Goal: Transaction & Acquisition: Purchase product/service

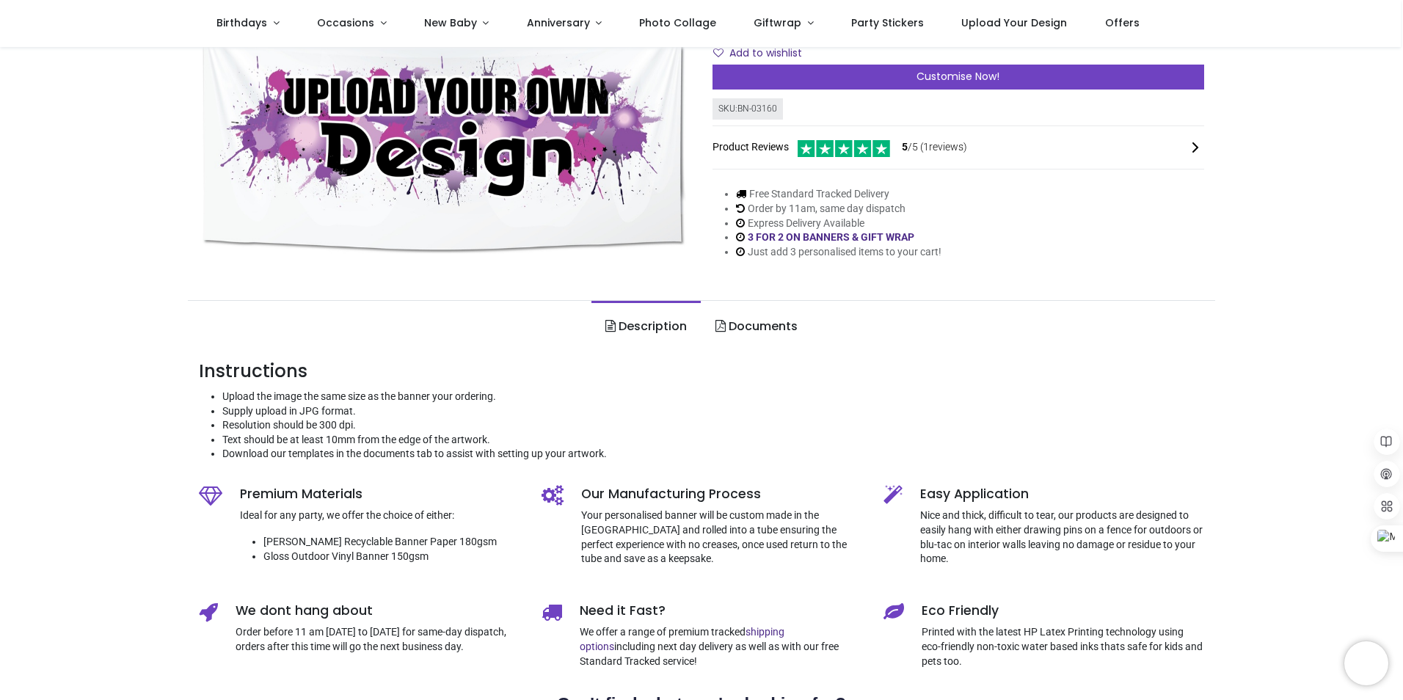
scroll to position [220, 0]
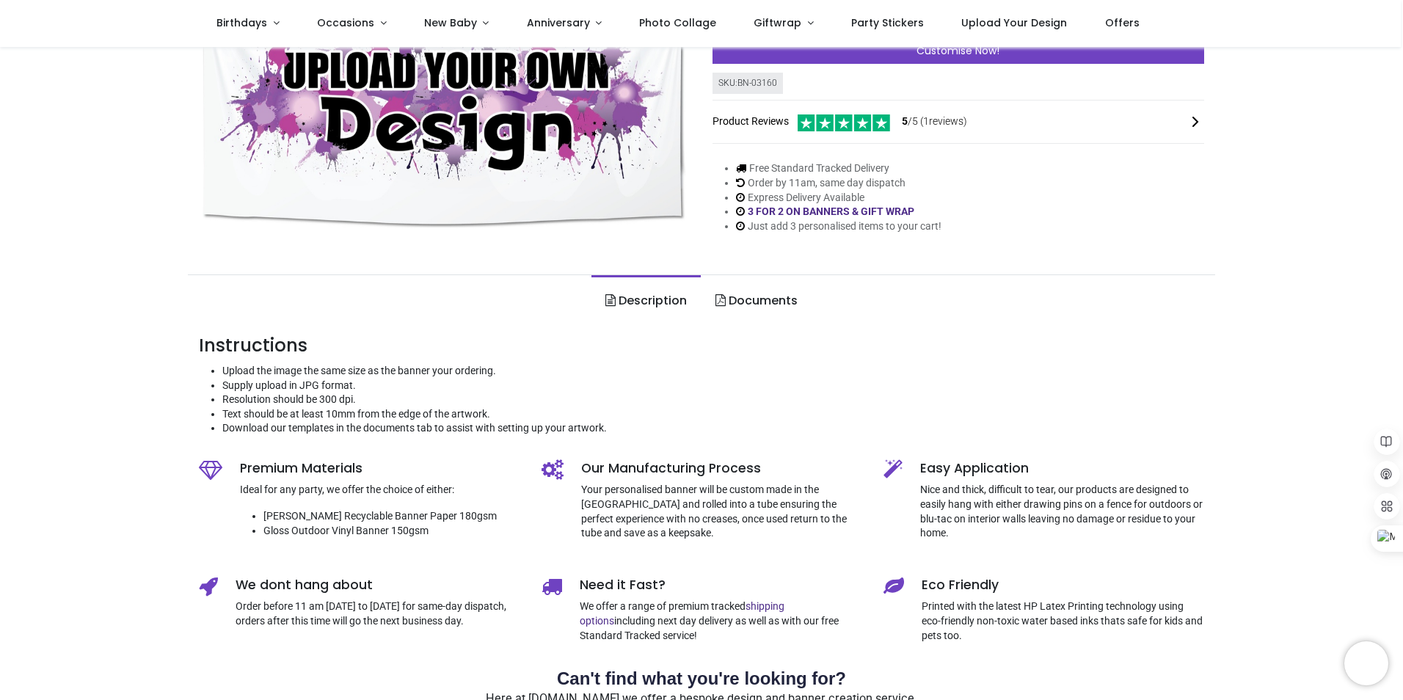
click at [759, 301] on link "Documents" at bounding box center [756, 300] width 110 height 51
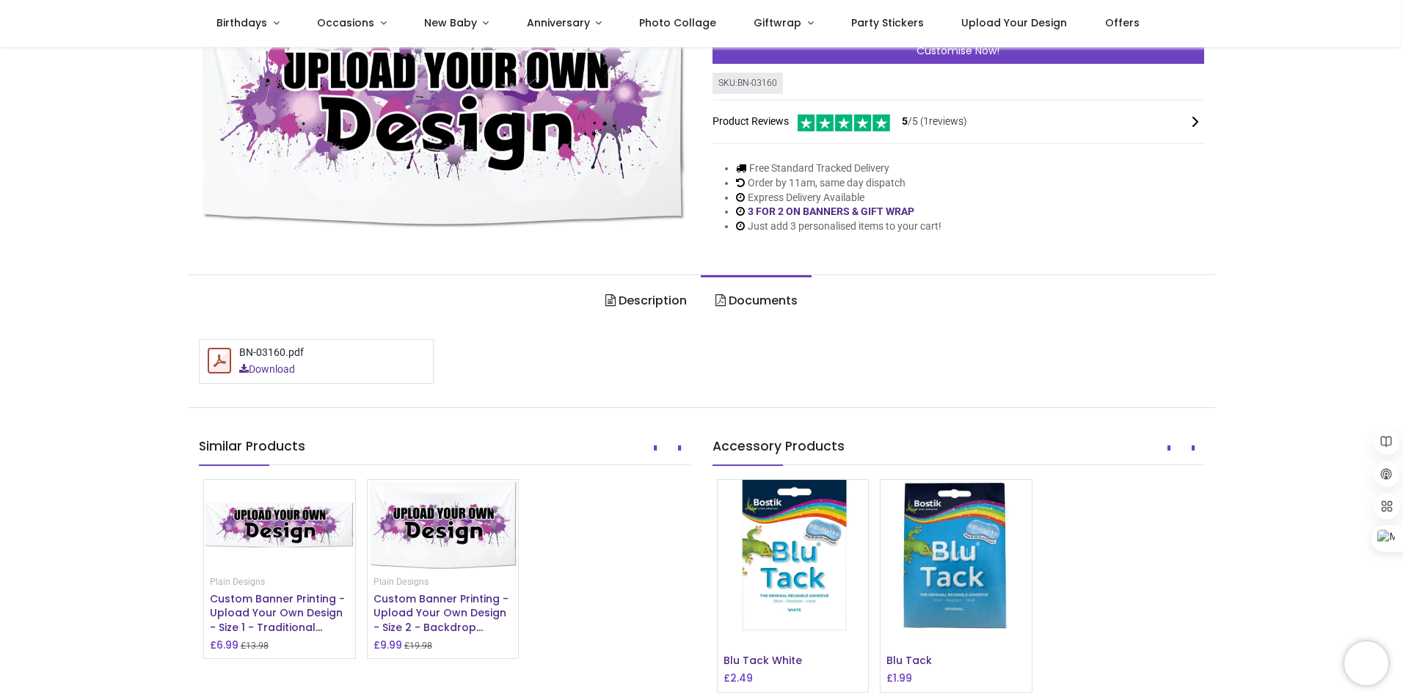
click at [260, 372] on link "Download" at bounding box center [267, 369] width 56 height 15
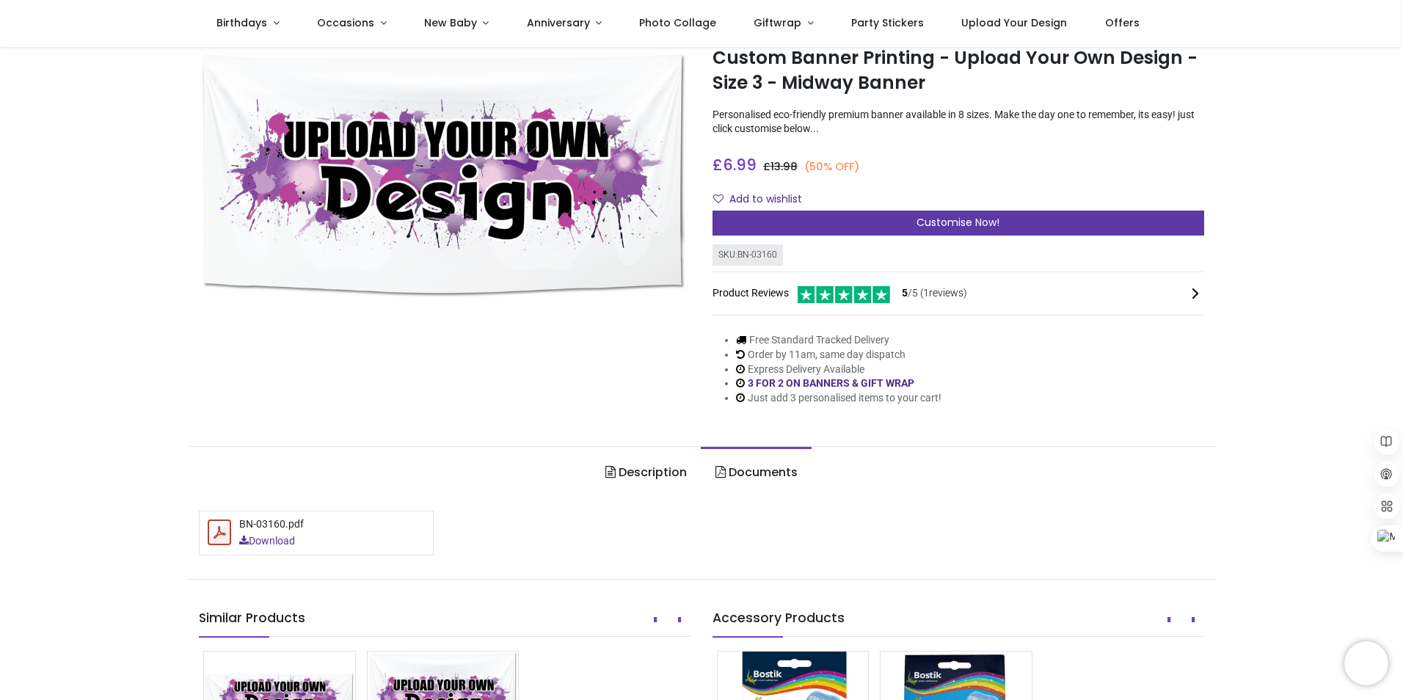
scroll to position [147, 0]
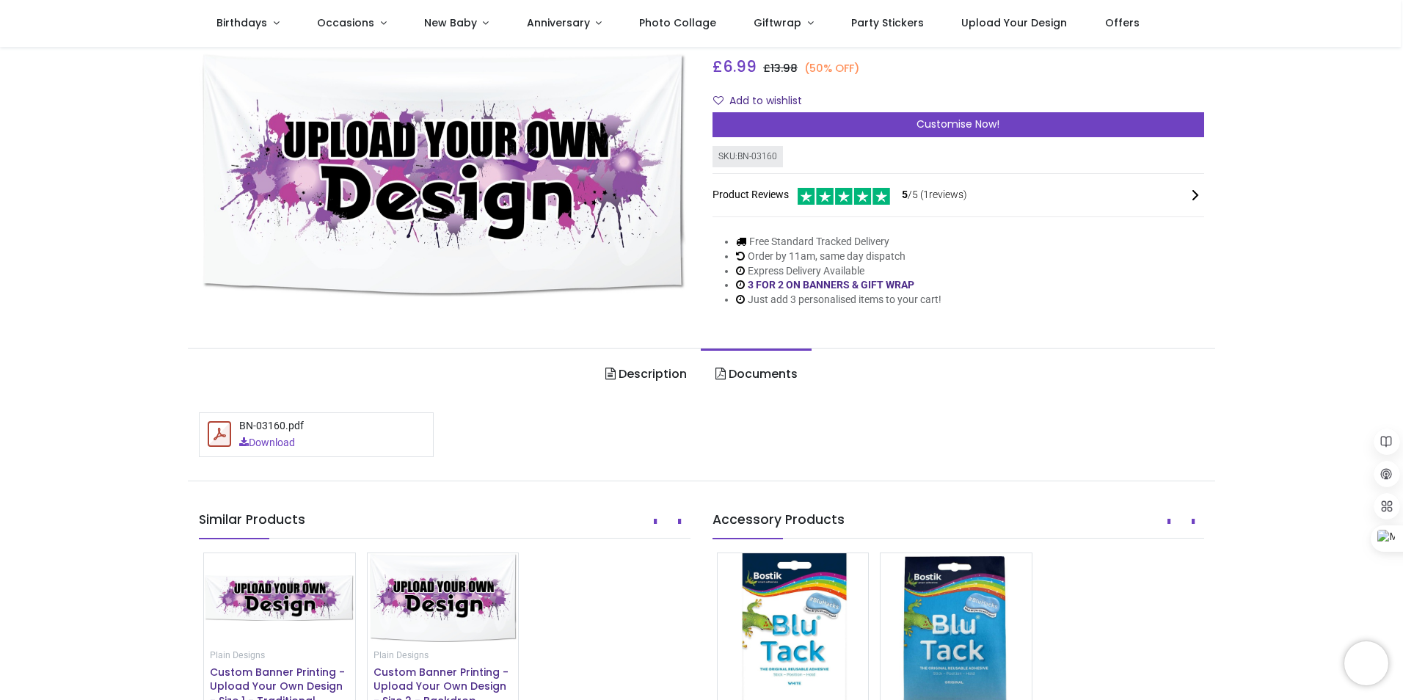
click at [634, 360] on link "Description" at bounding box center [645, 373] width 109 height 51
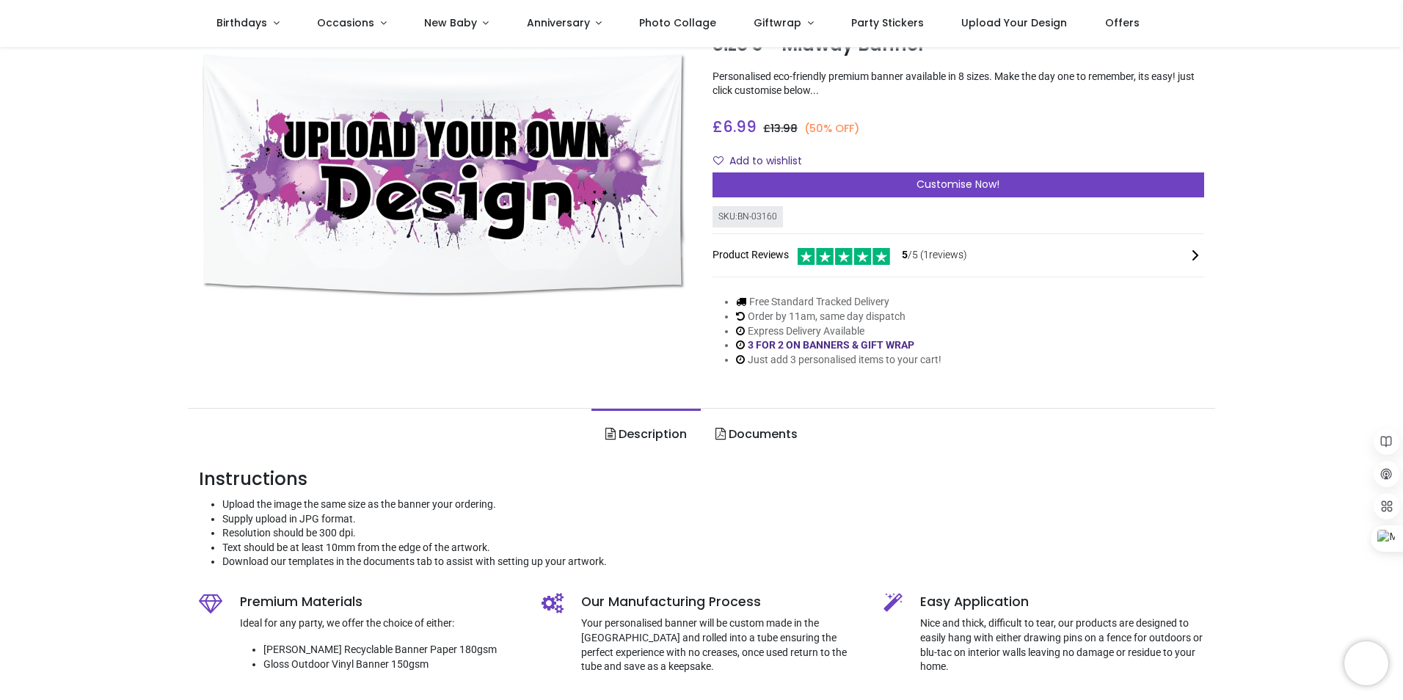
scroll to position [0, 0]
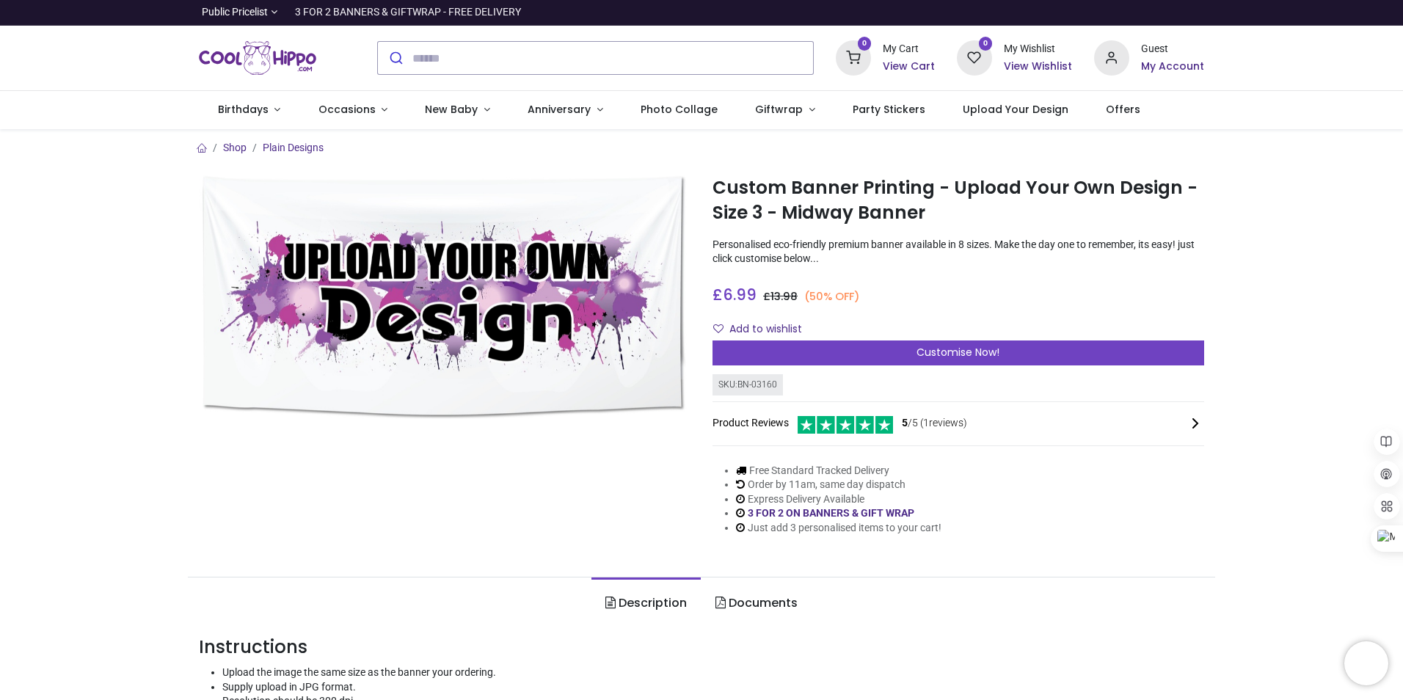
click at [636, 596] on link "Description" at bounding box center [645, 602] width 109 height 51
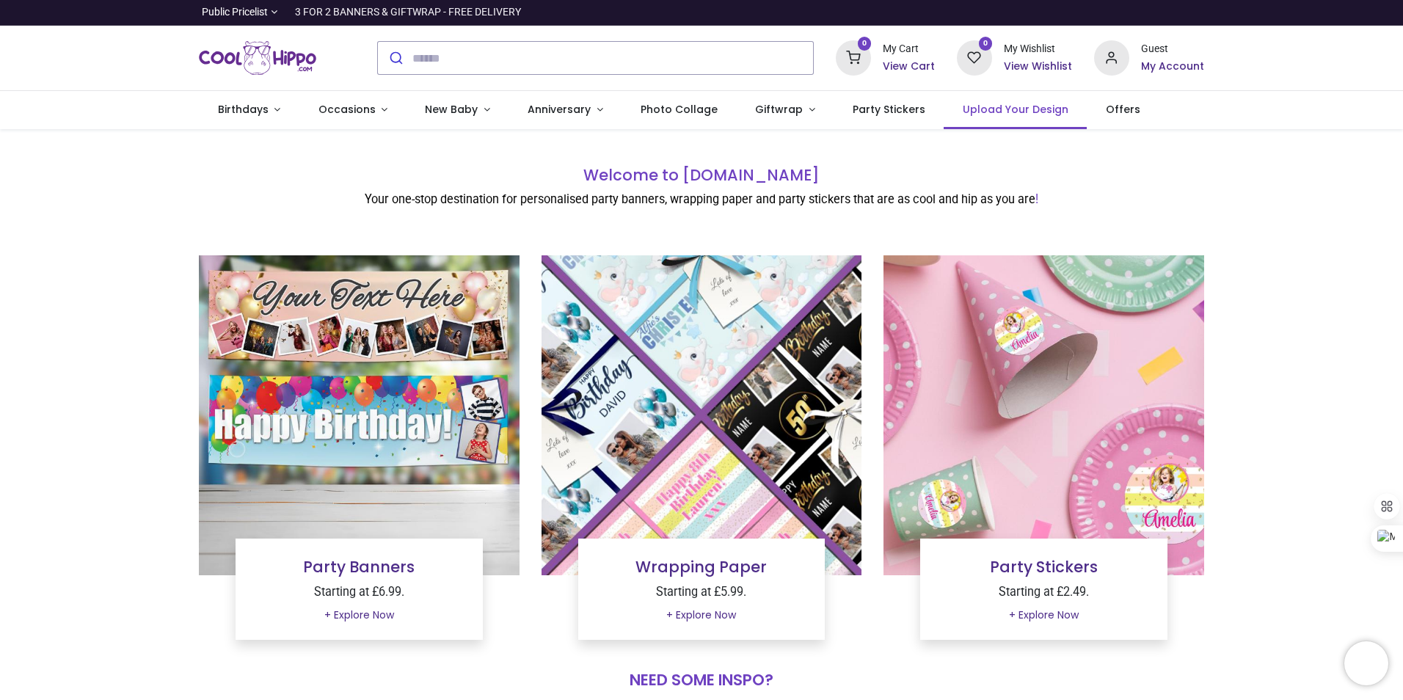
click at [982, 108] on span "Upload Your Design" at bounding box center [1016, 109] width 106 height 15
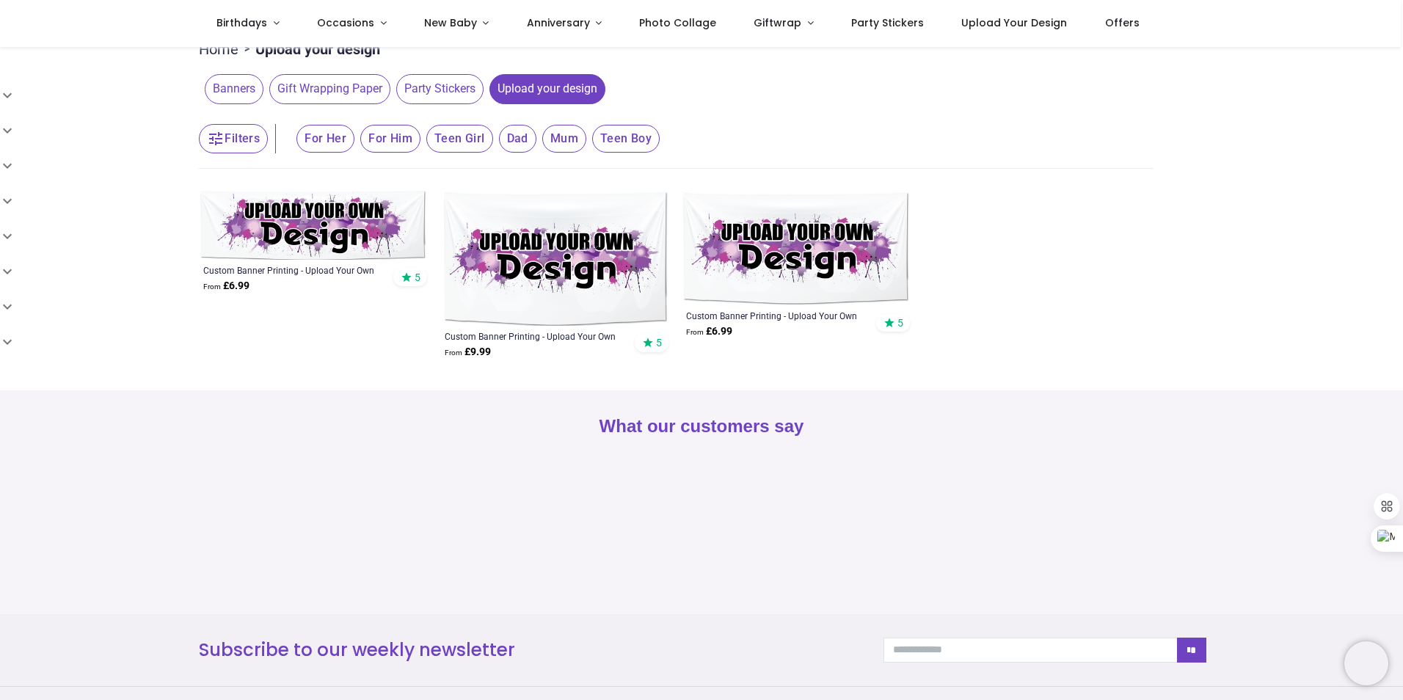
scroll to position [221, 0]
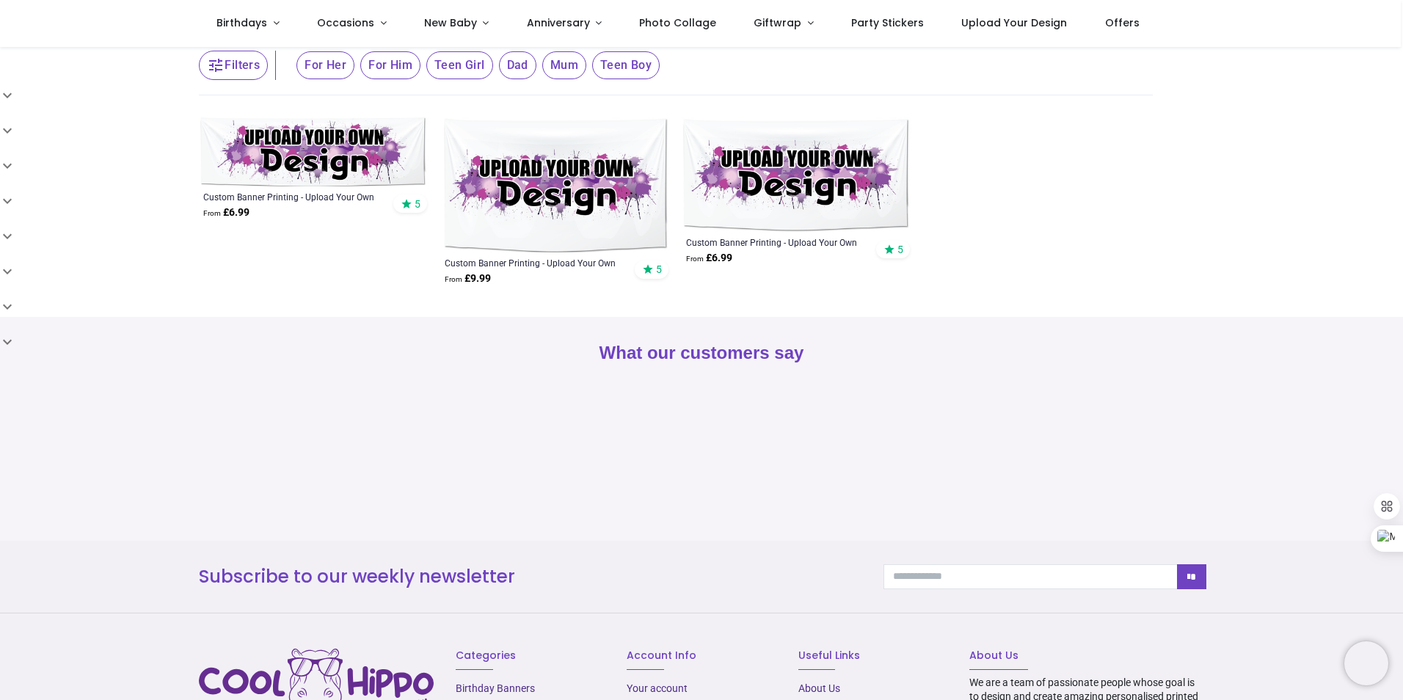
click at [791, 183] on img at bounding box center [797, 174] width 230 height 115
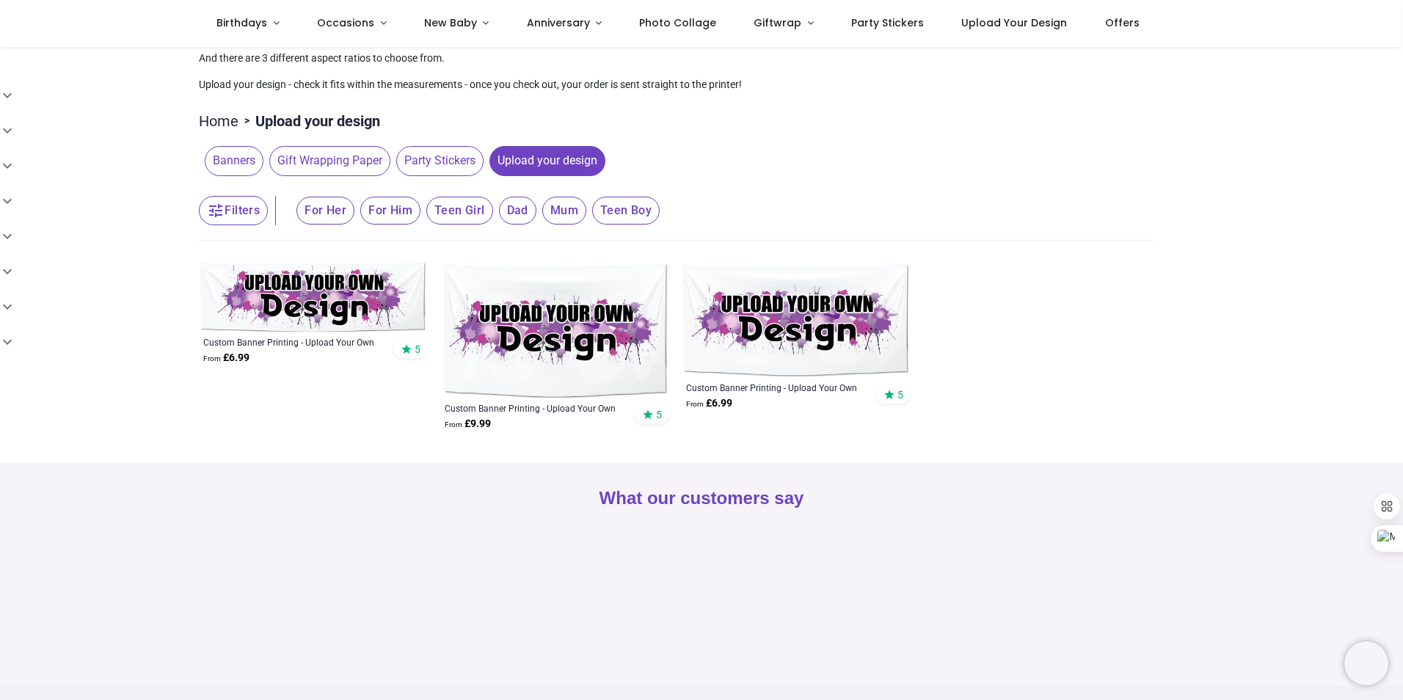
scroll to position [74, 0]
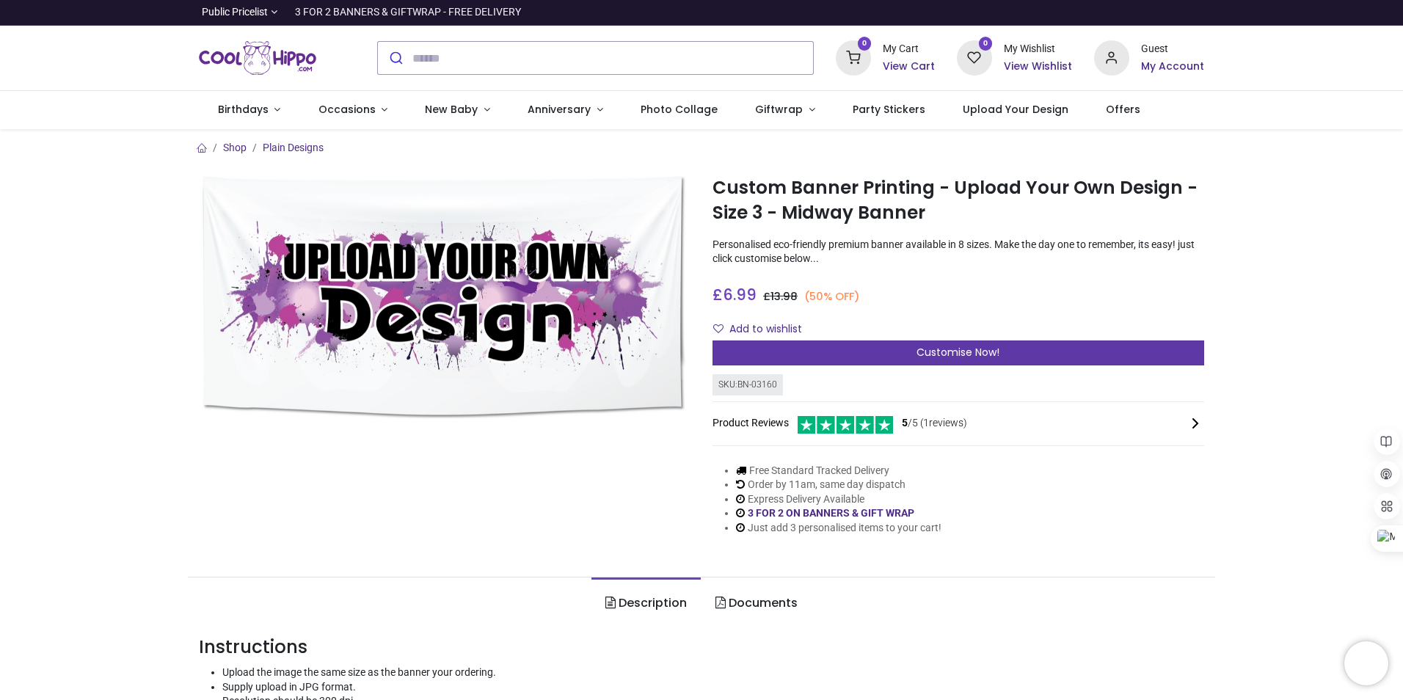
click at [941, 351] on span "Customise Now!" at bounding box center [957, 352] width 83 height 15
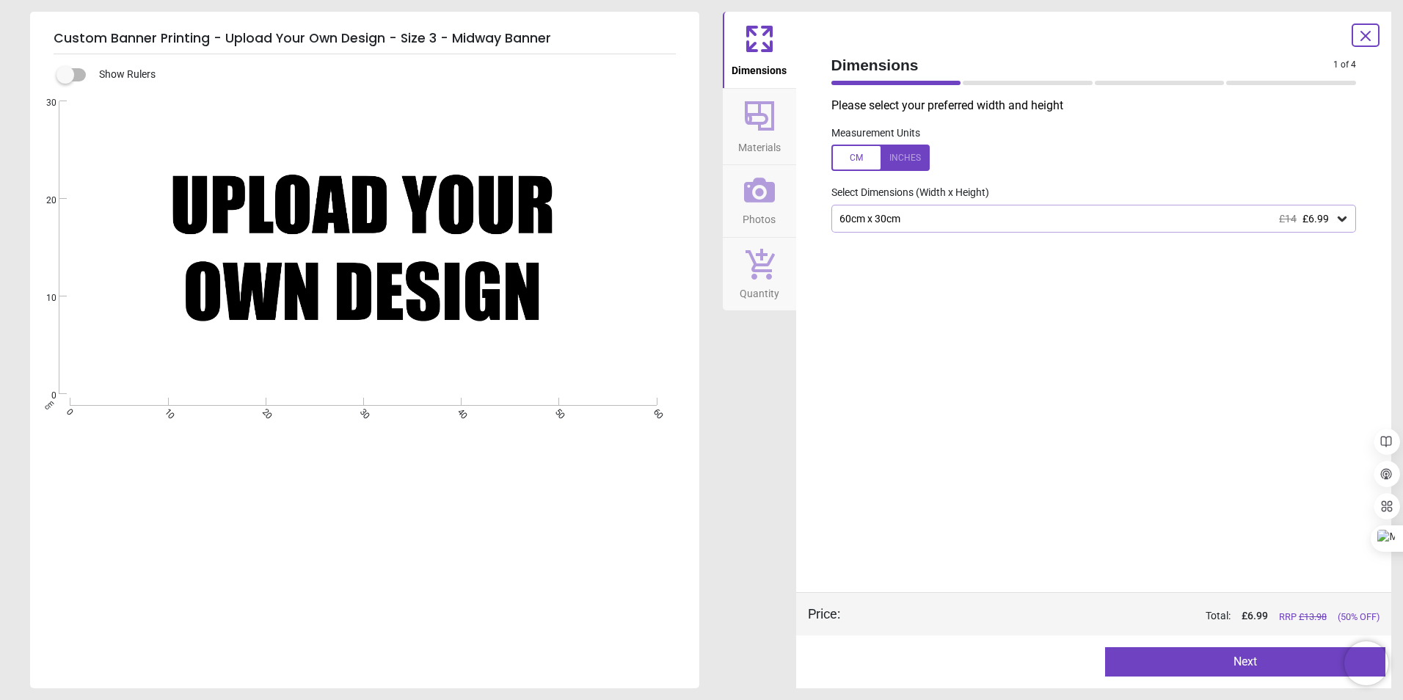
click at [1233, 663] on button "Next" at bounding box center [1245, 661] width 280 height 29
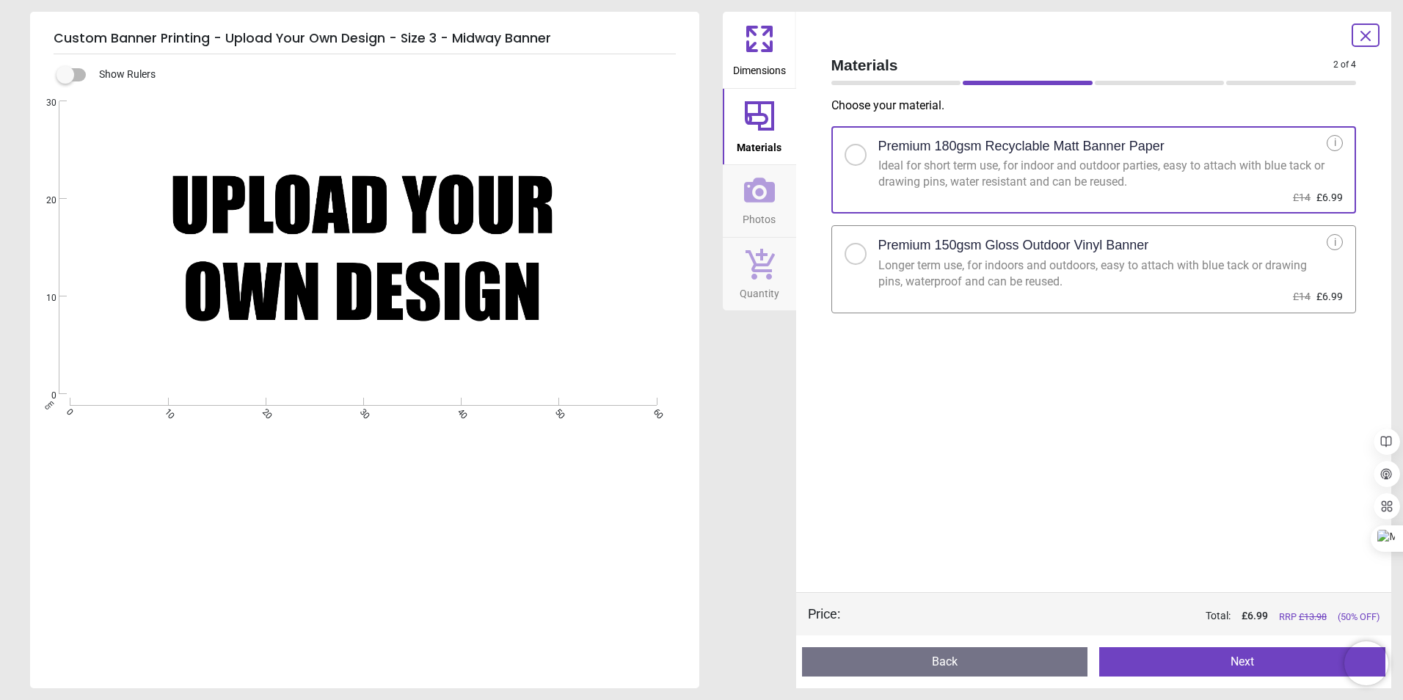
click at [1034, 186] on div "Ideal for short term use, for indoor and outdoor parties, easy to attach with b…" at bounding box center [1102, 174] width 449 height 33
click at [1099, 166] on div "Ideal for short term use, for indoor and outdoor parties, easy to attach with b…" at bounding box center [1102, 174] width 449 height 33
click at [1234, 657] on button "Next" at bounding box center [1242, 661] width 286 height 29
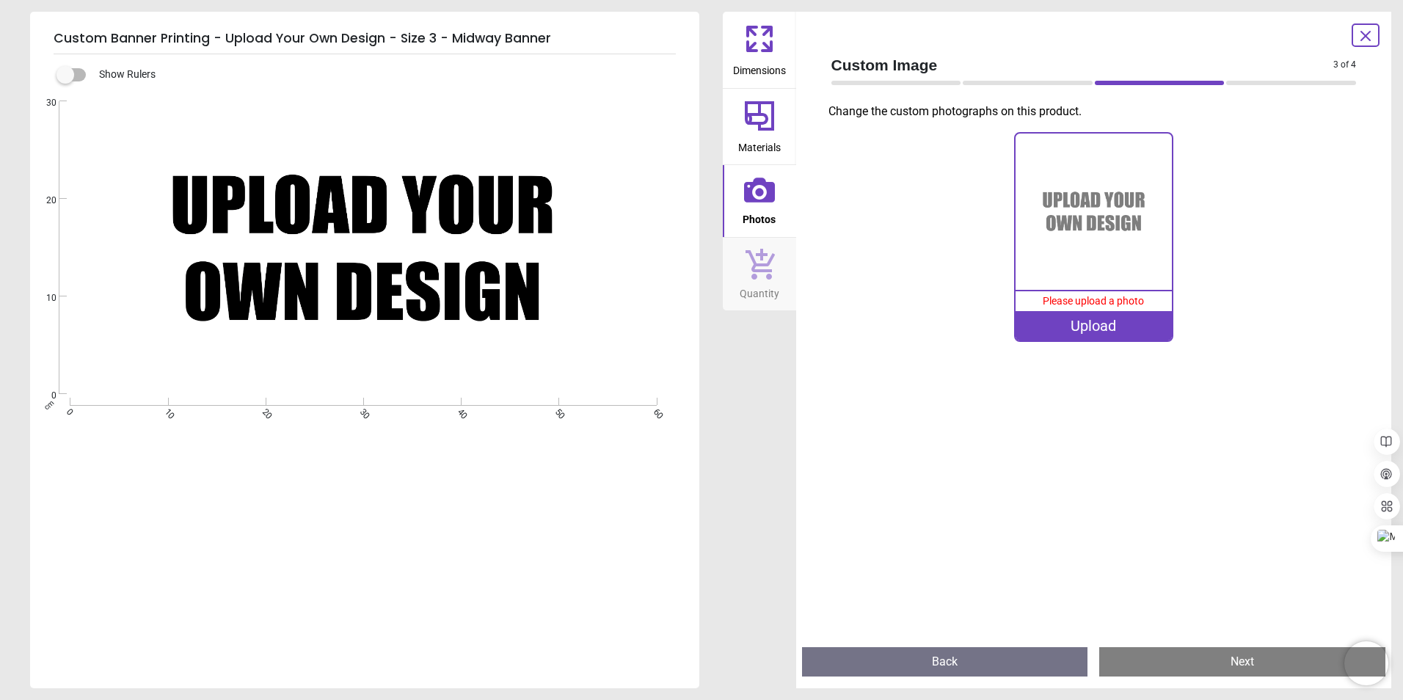
click at [1081, 318] on div "Upload" at bounding box center [1093, 325] width 156 height 29
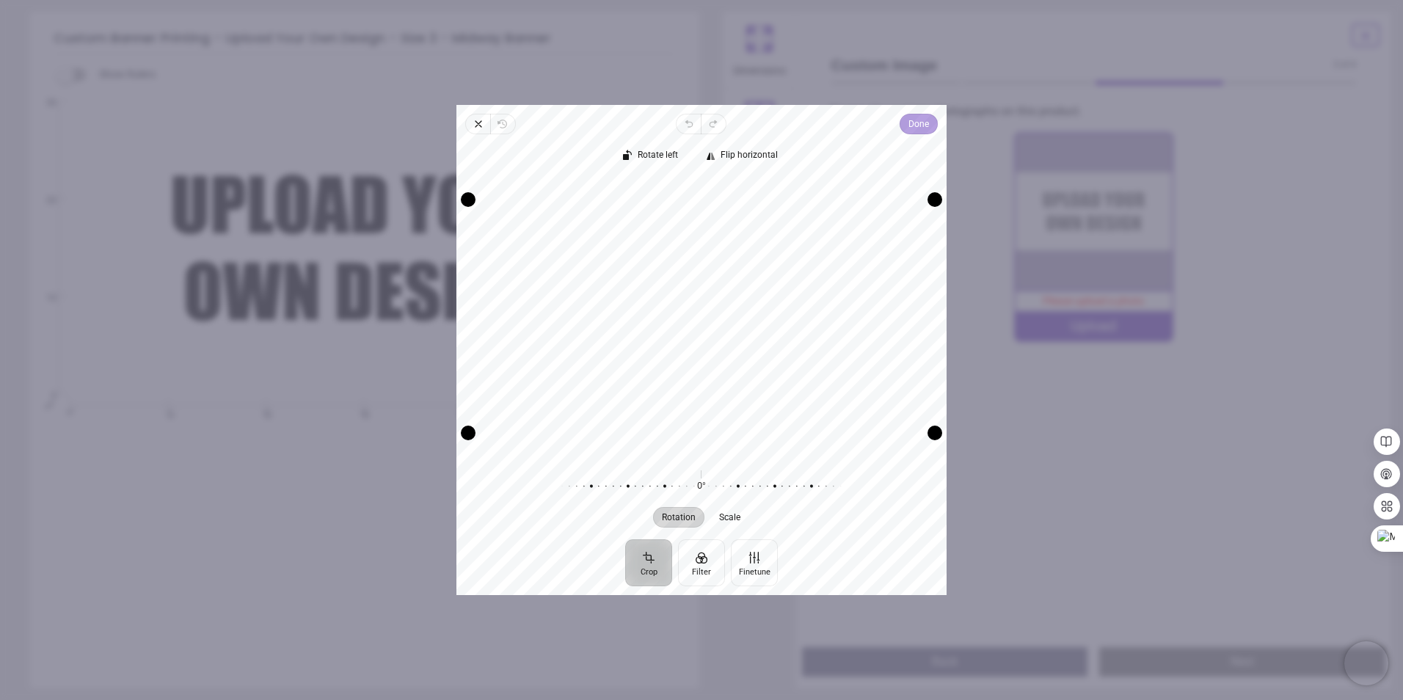
click at [911, 120] on span "Done" at bounding box center [918, 124] width 21 height 18
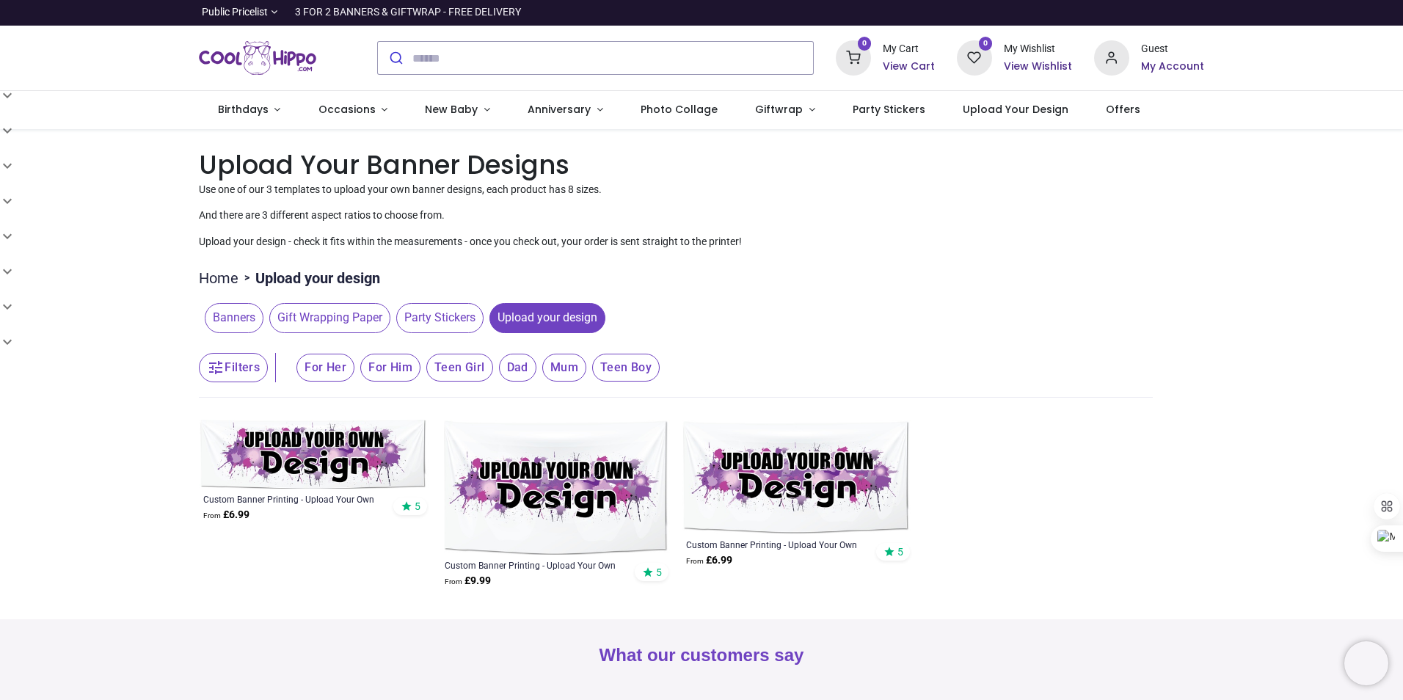
click at [292, 461] on img at bounding box center [314, 454] width 230 height 69
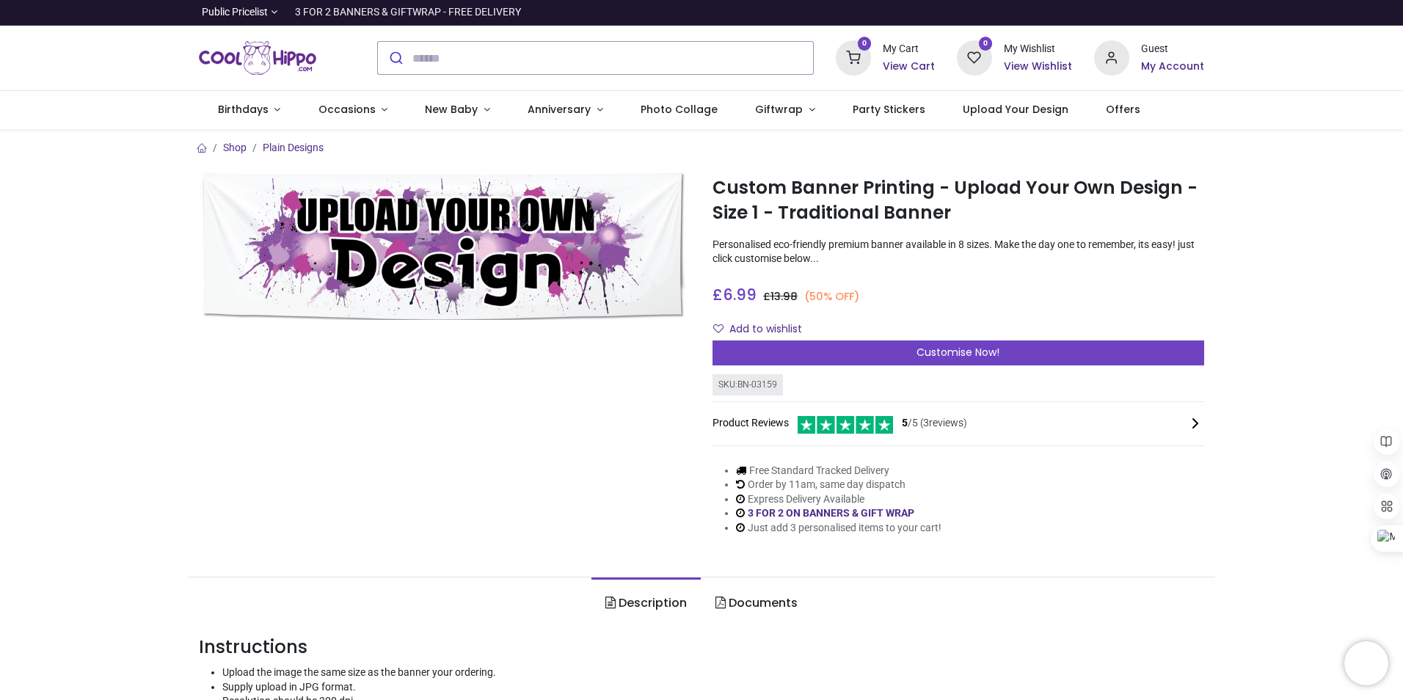
scroll to position [147, 0]
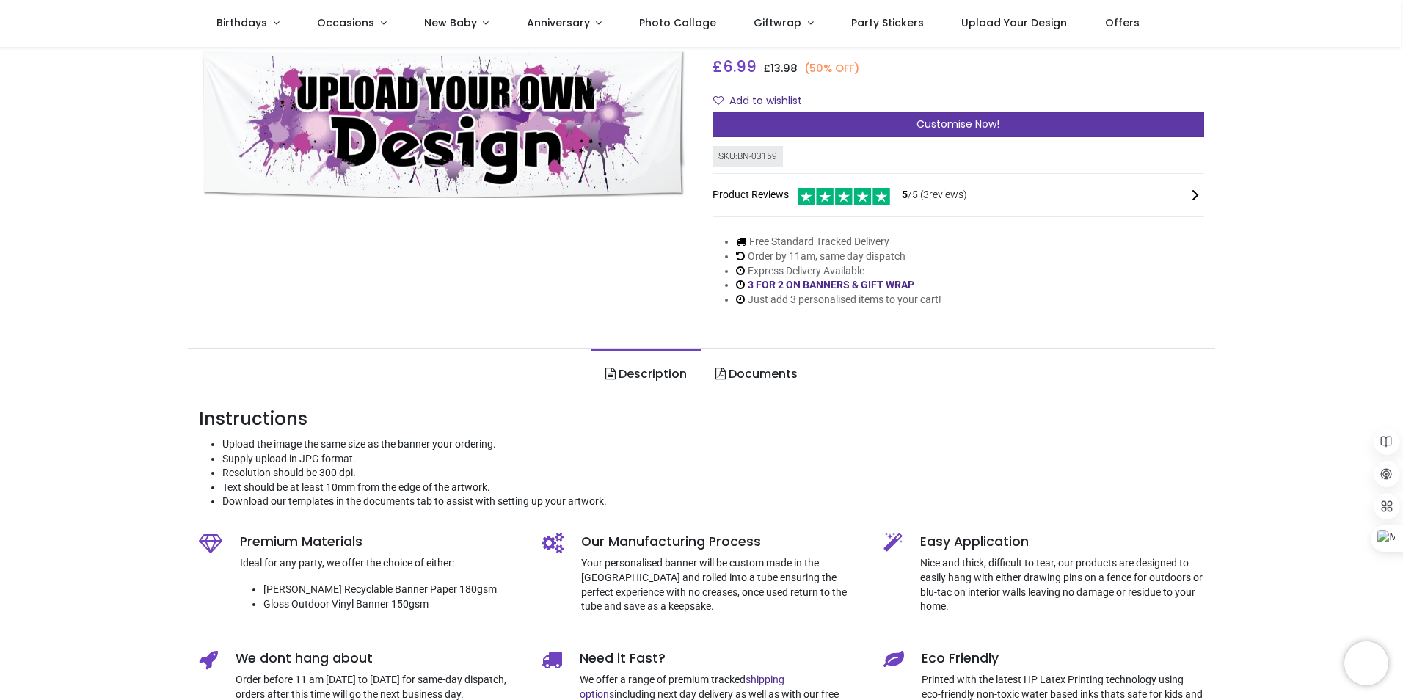
click at [949, 128] on span "Customise Now!" at bounding box center [957, 124] width 83 height 15
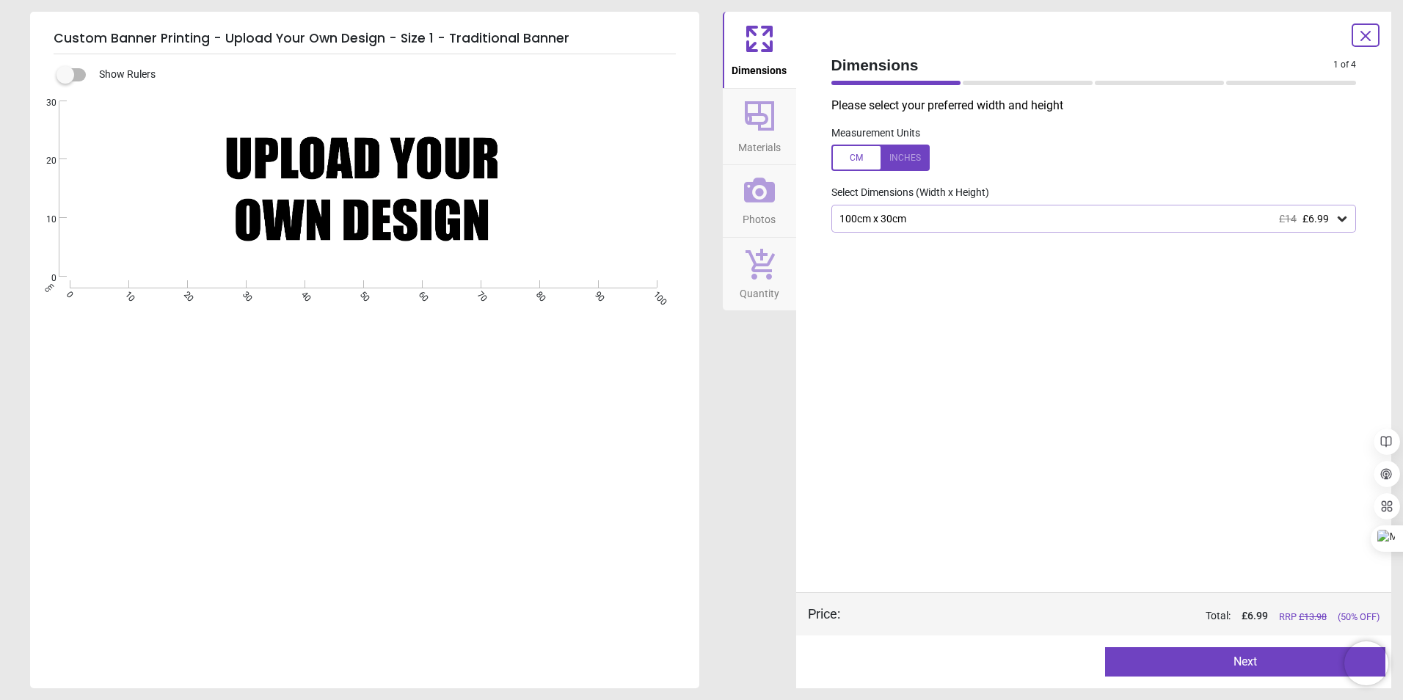
click at [1233, 664] on button "Next" at bounding box center [1245, 661] width 280 height 29
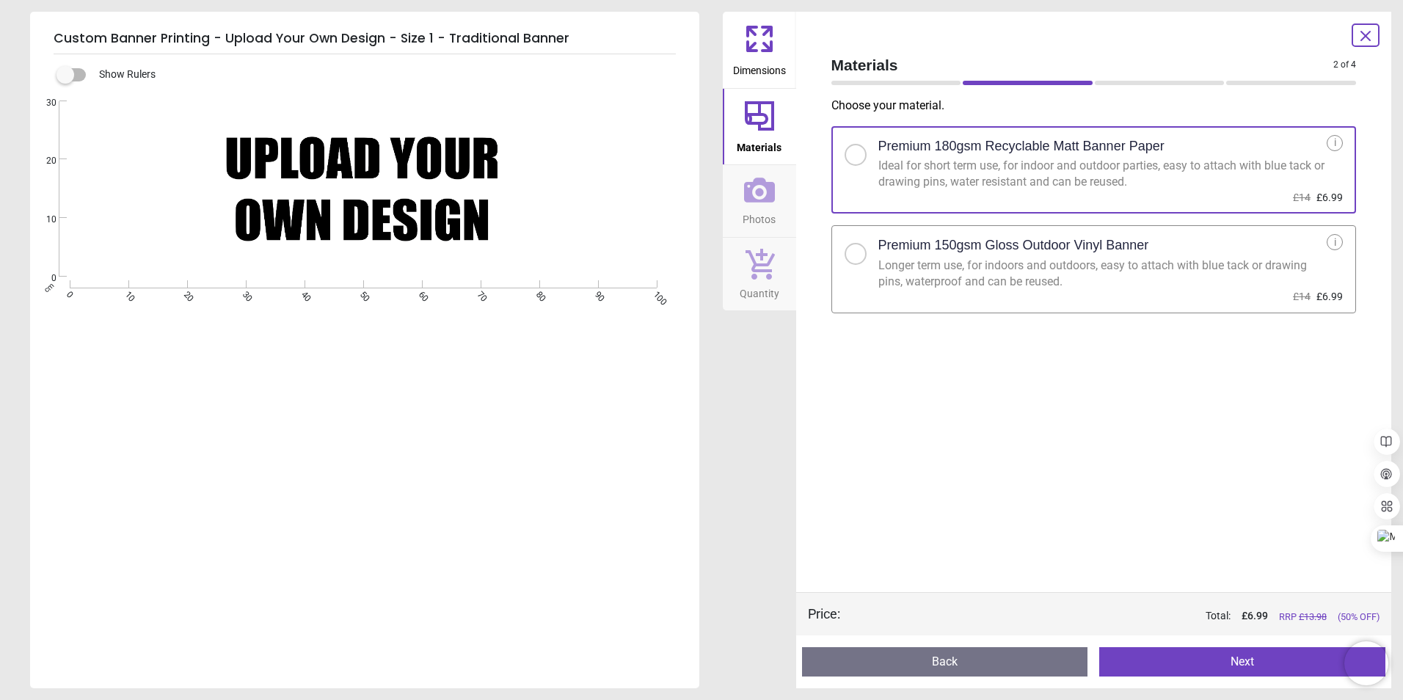
click at [1223, 658] on button "Next" at bounding box center [1242, 661] width 286 height 29
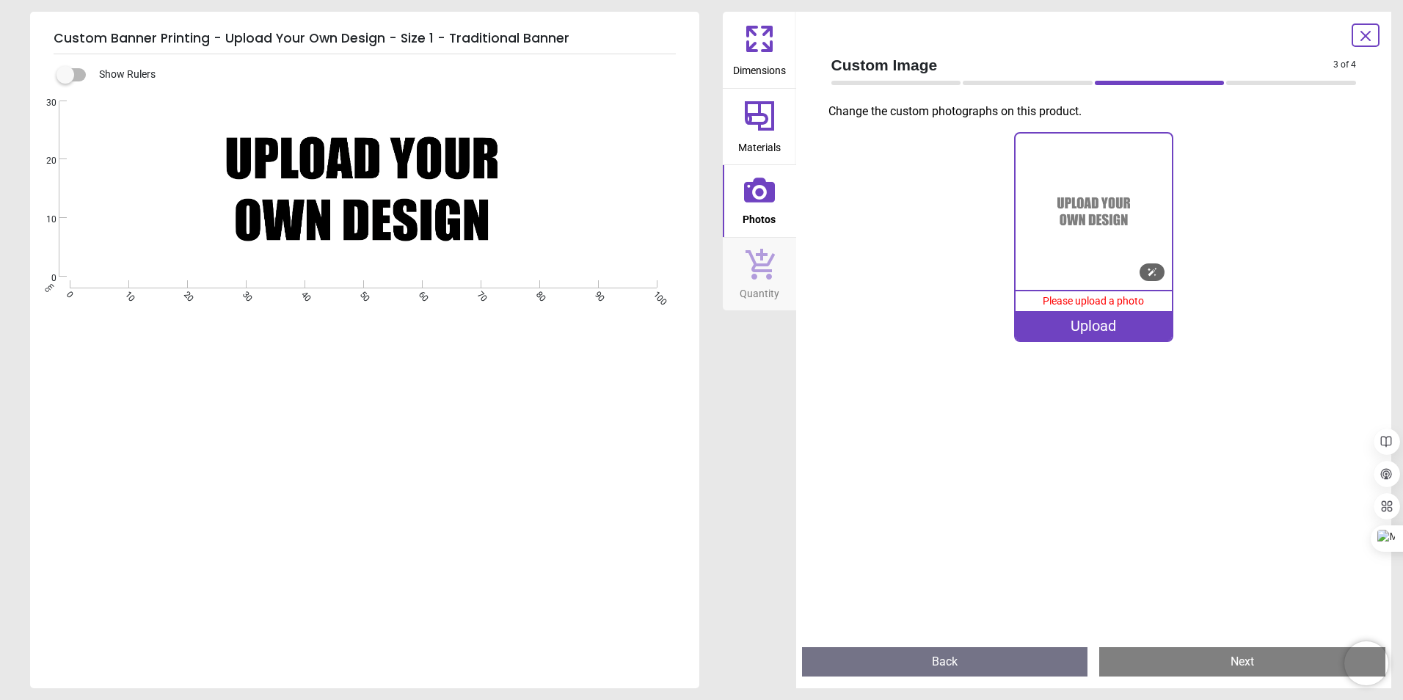
click at [1096, 201] on img at bounding box center [1093, 212] width 156 height 156
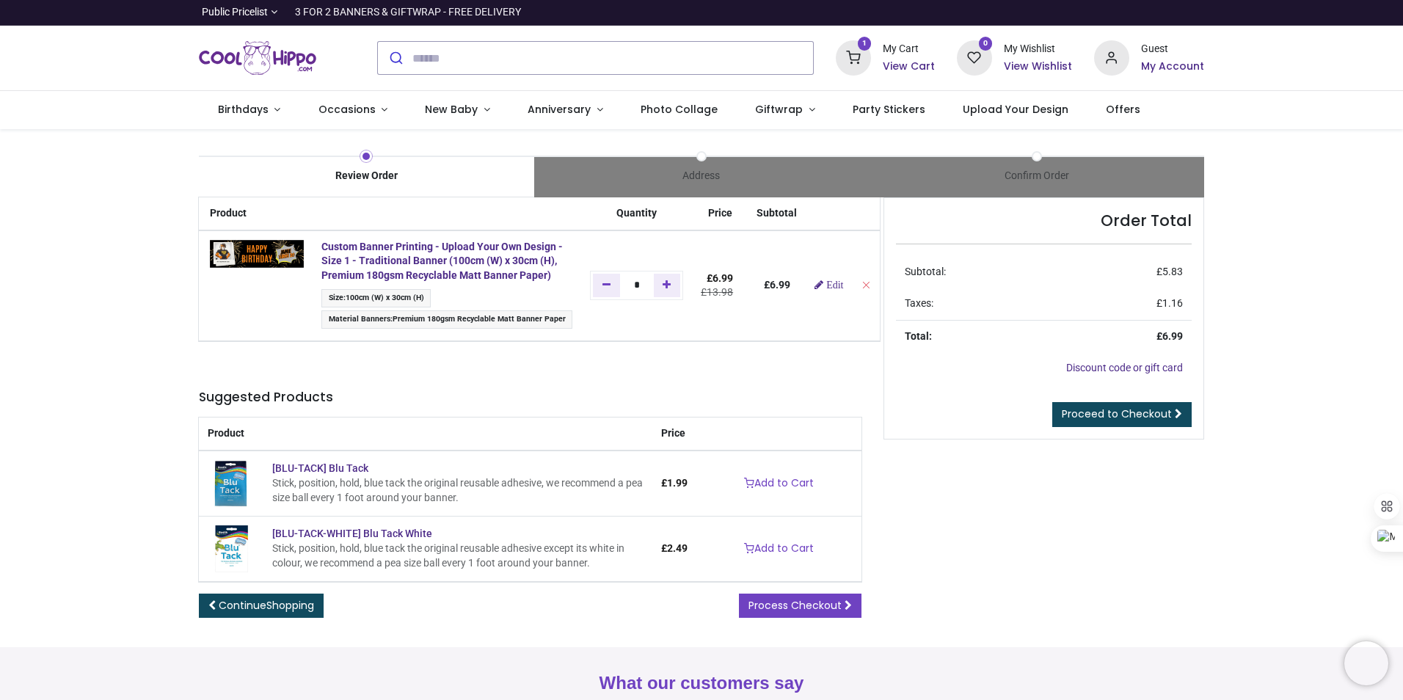
click at [1373, 699] on div at bounding box center [701, 700] width 1403 height 0
click at [428, 56] on input "search" at bounding box center [612, 58] width 401 height 32
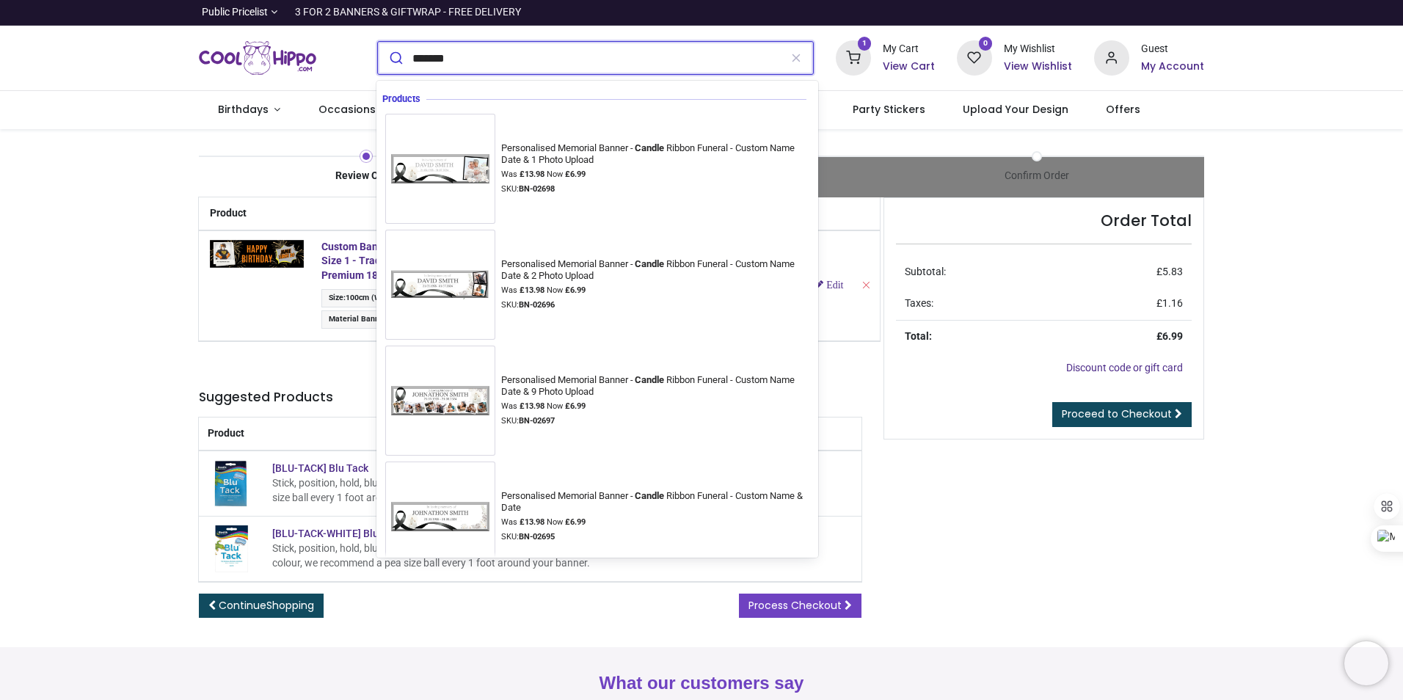
type input "*******"
click at [378, 42] on button "submit" at bounding box center [395, 58] width 34 height 32
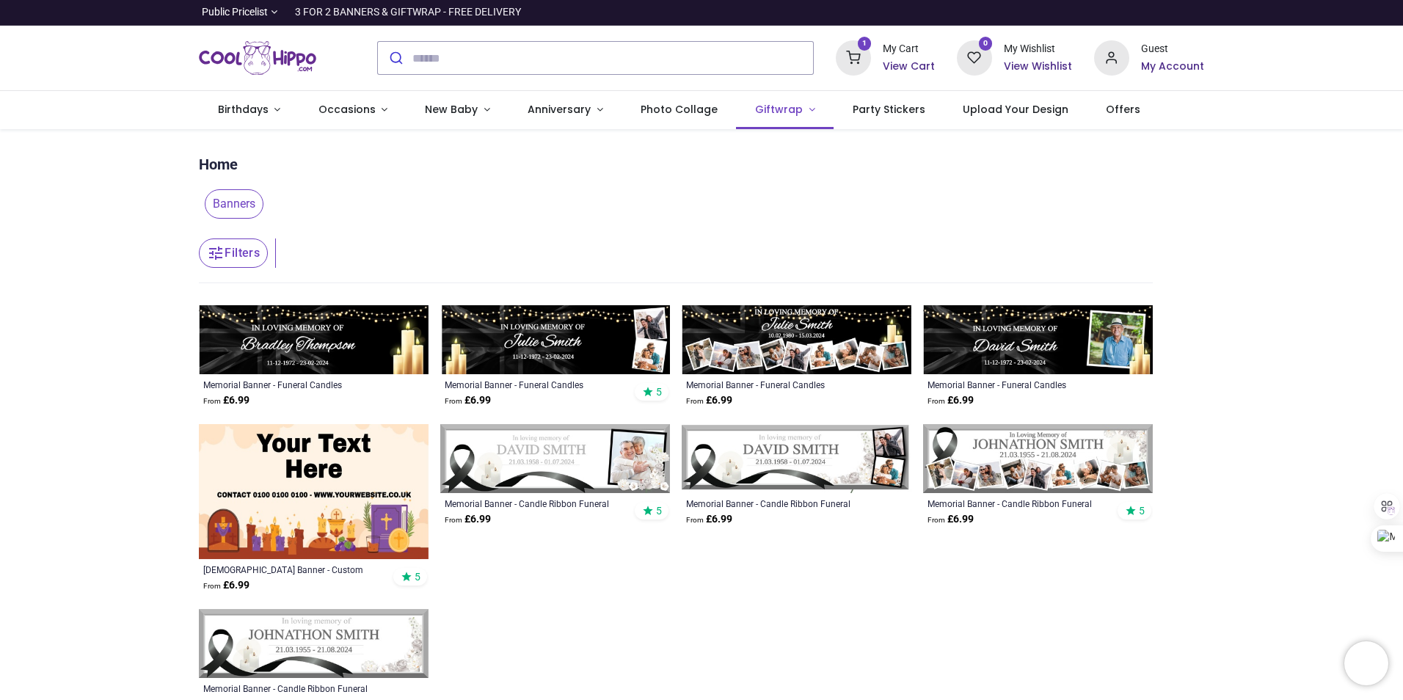
click at [781, 107] on span "Giftwrap" at bounding box center [779, 109] width 48 height 15
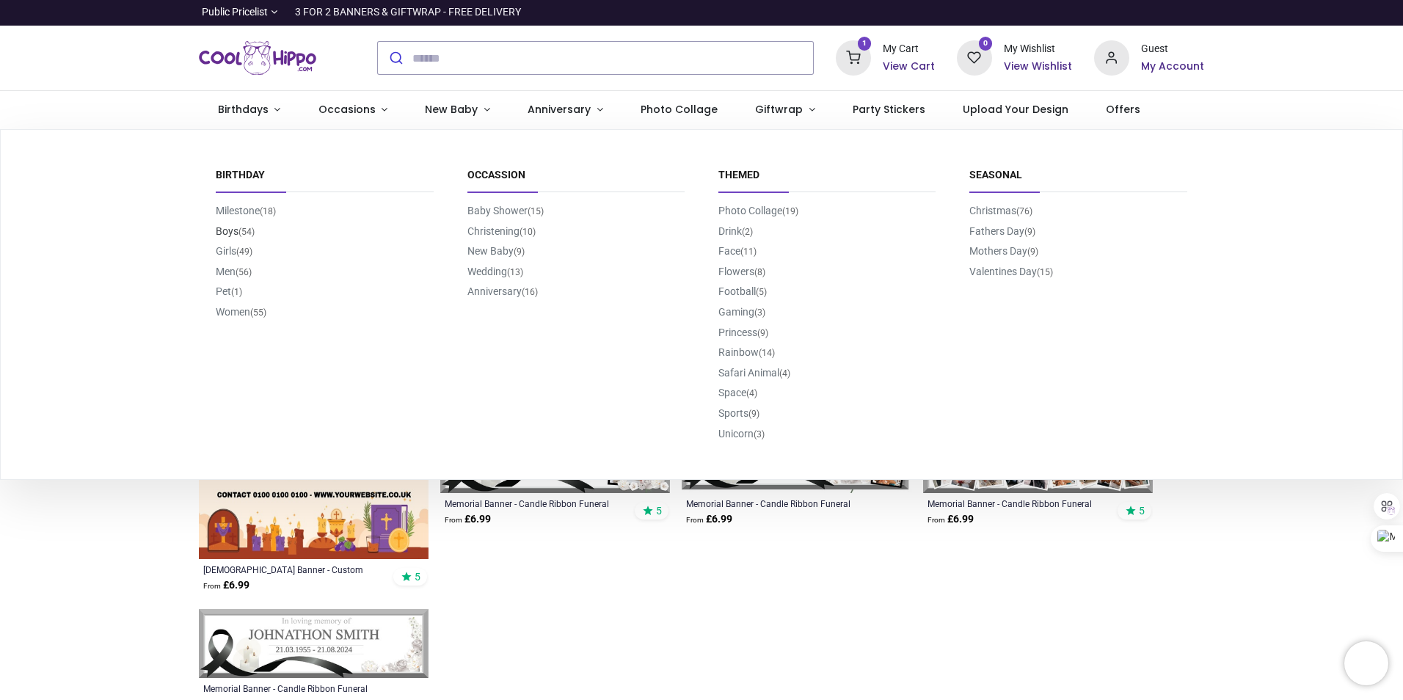
click at [233, 230] on link "Boys (54)" at bounding box center [235, 231] width 39 height 12
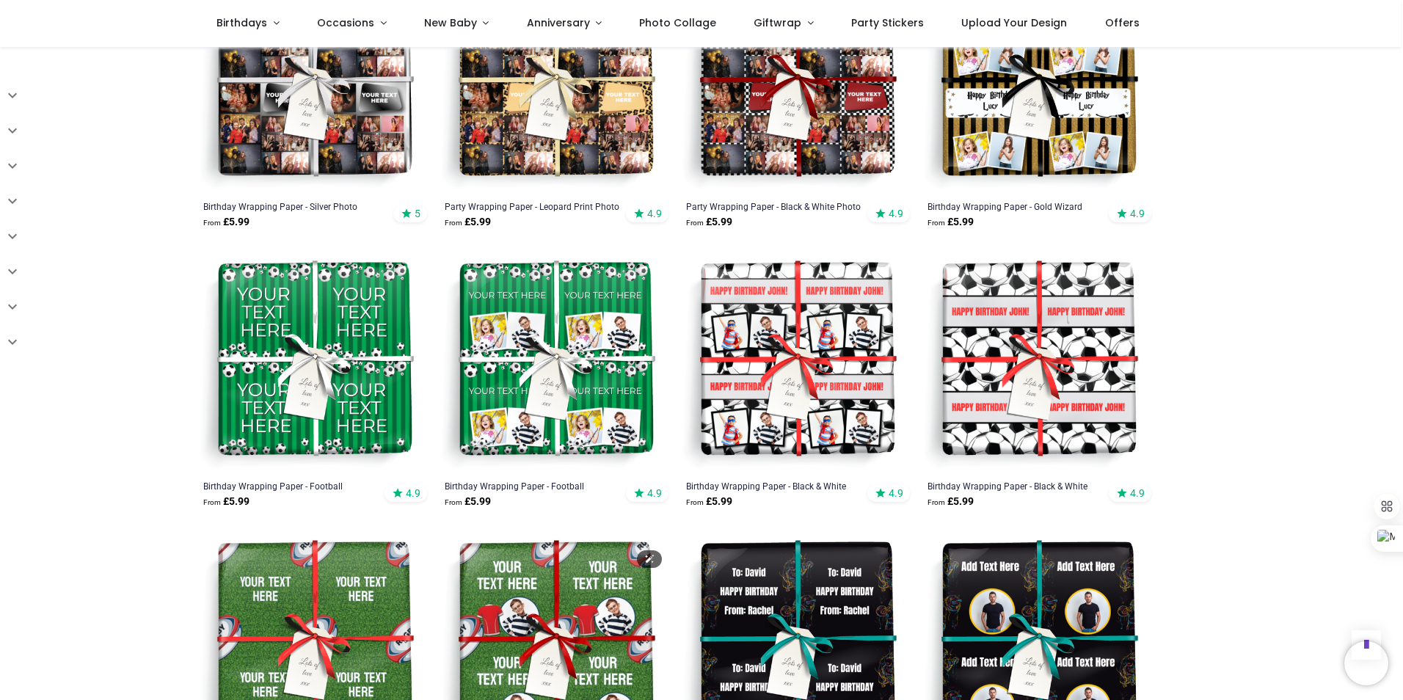
scroll to position [1541, 0]
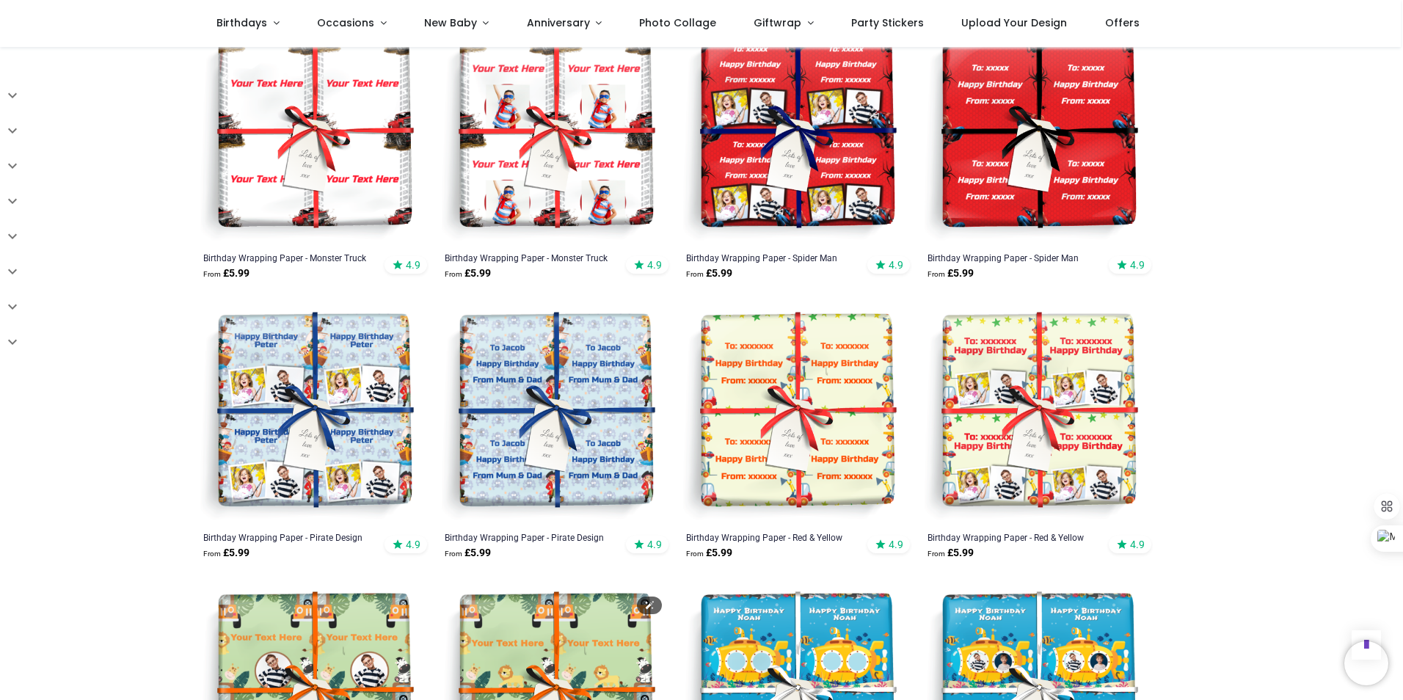
scroll to position [2788, 0]
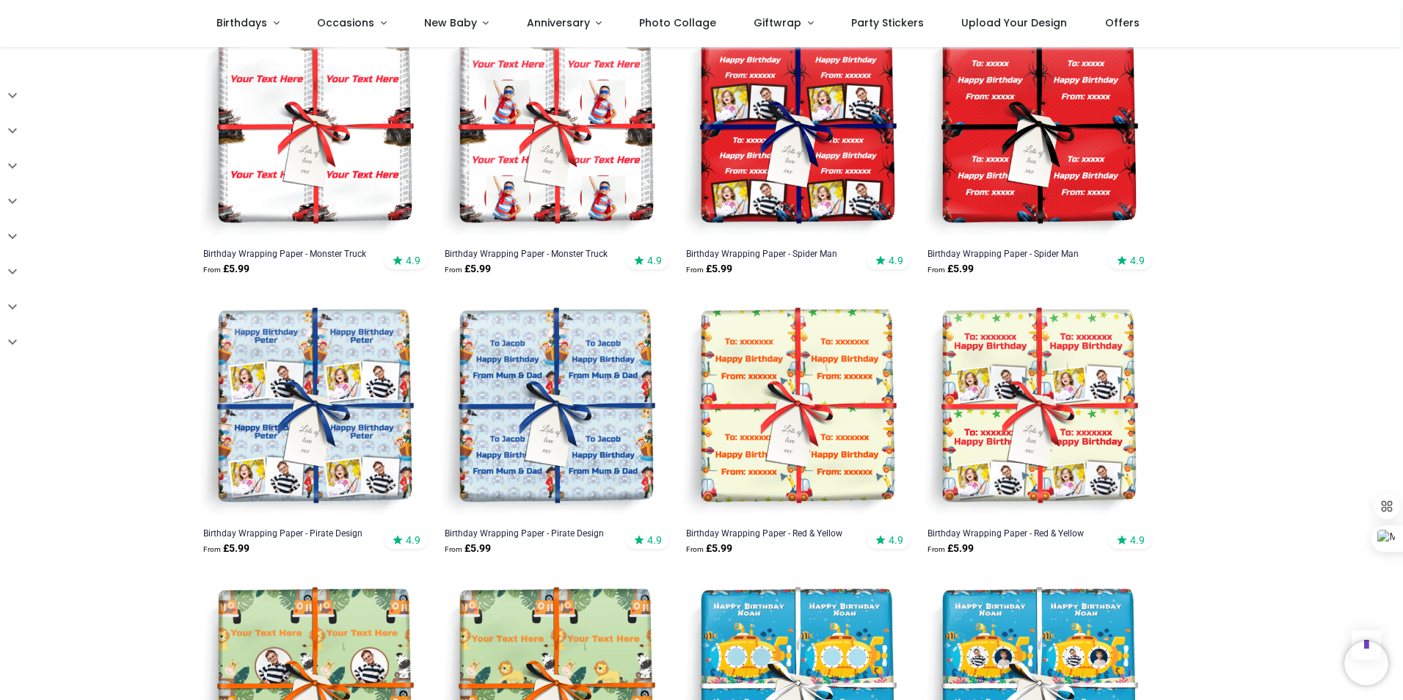
drag, startPoint x: 1401, startPoint y: 494, endPoint x: 1402, endPoint y: 315, distance: 179.7
click at [1402, 315] on html "Login • Register Birthdays Milestone Birthday 1510 products 208" at bounding box center [701, 350] width 1403 height 700
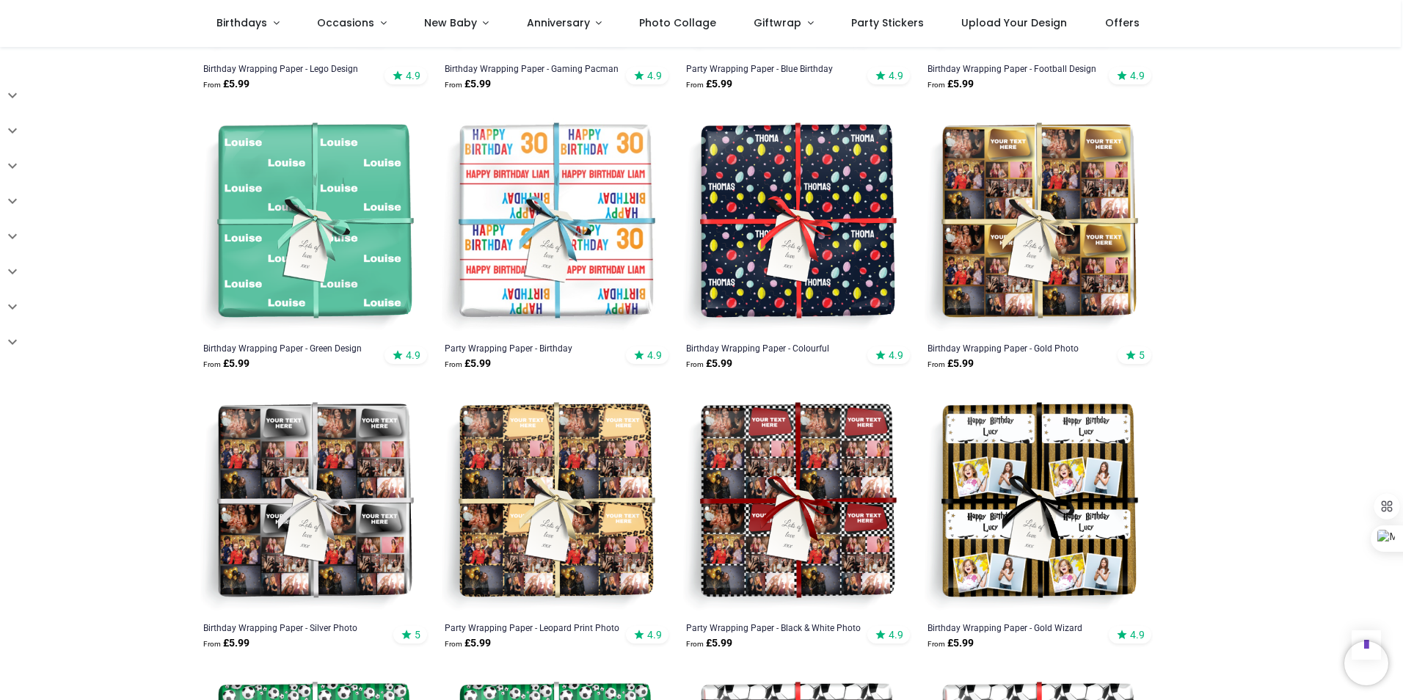
scroll to position [236, 0]
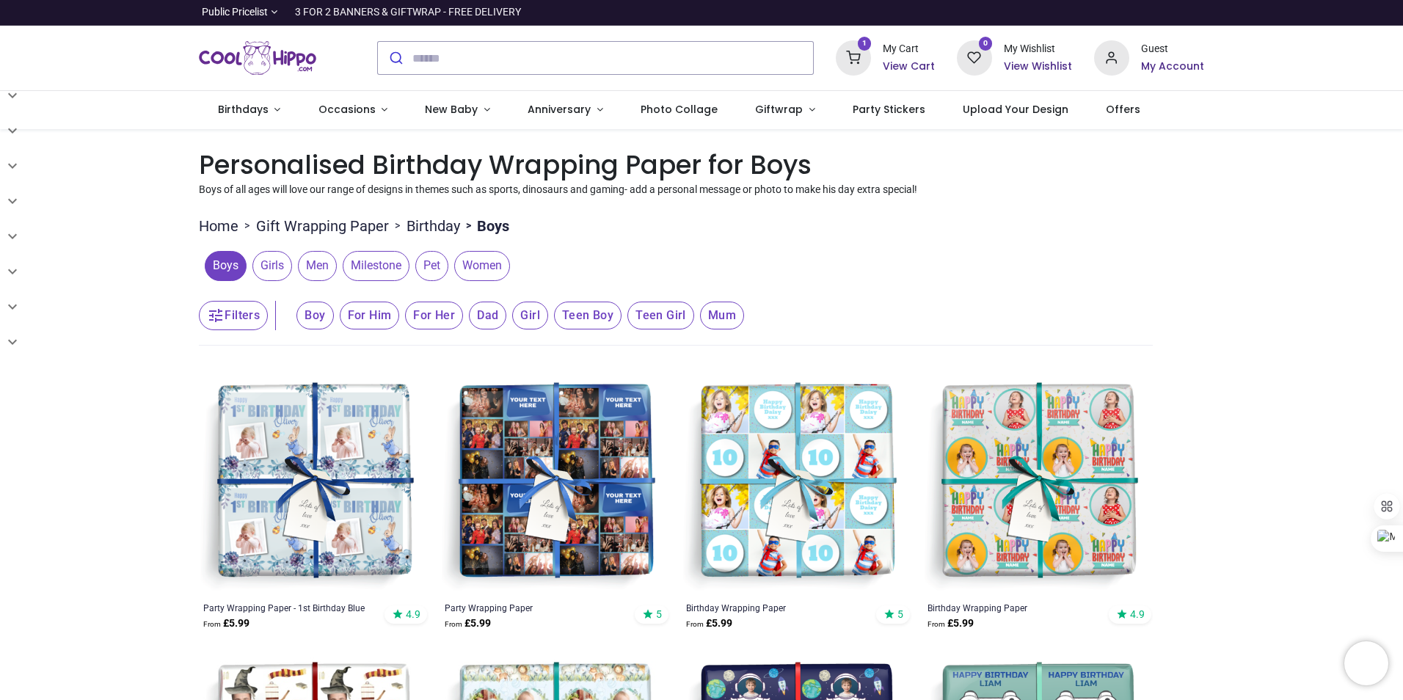
click at [905, 61] on h6 "View Cart" at bounding box center [909, 66] width 52 height 15
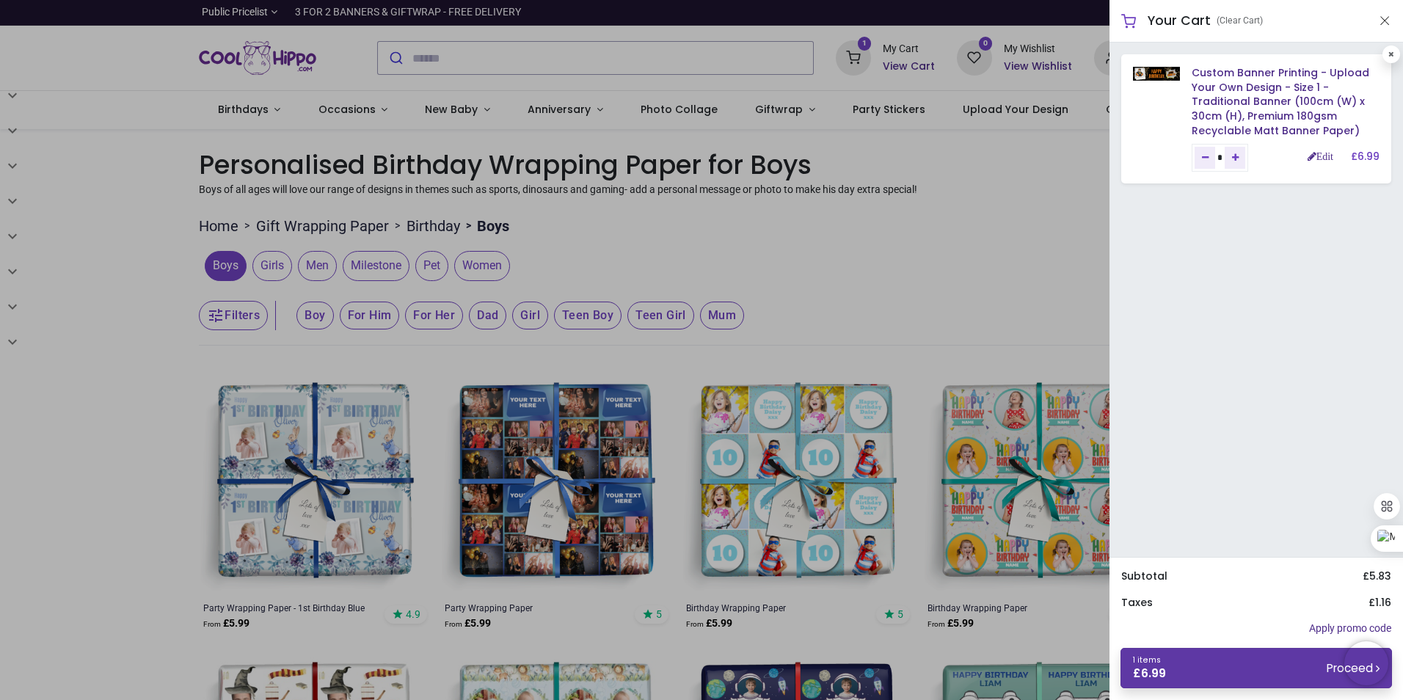
click at [1244, 660] on link "1 items £ 6.99 Proceed" at bounding box center [1255, 668] width 271 height 40
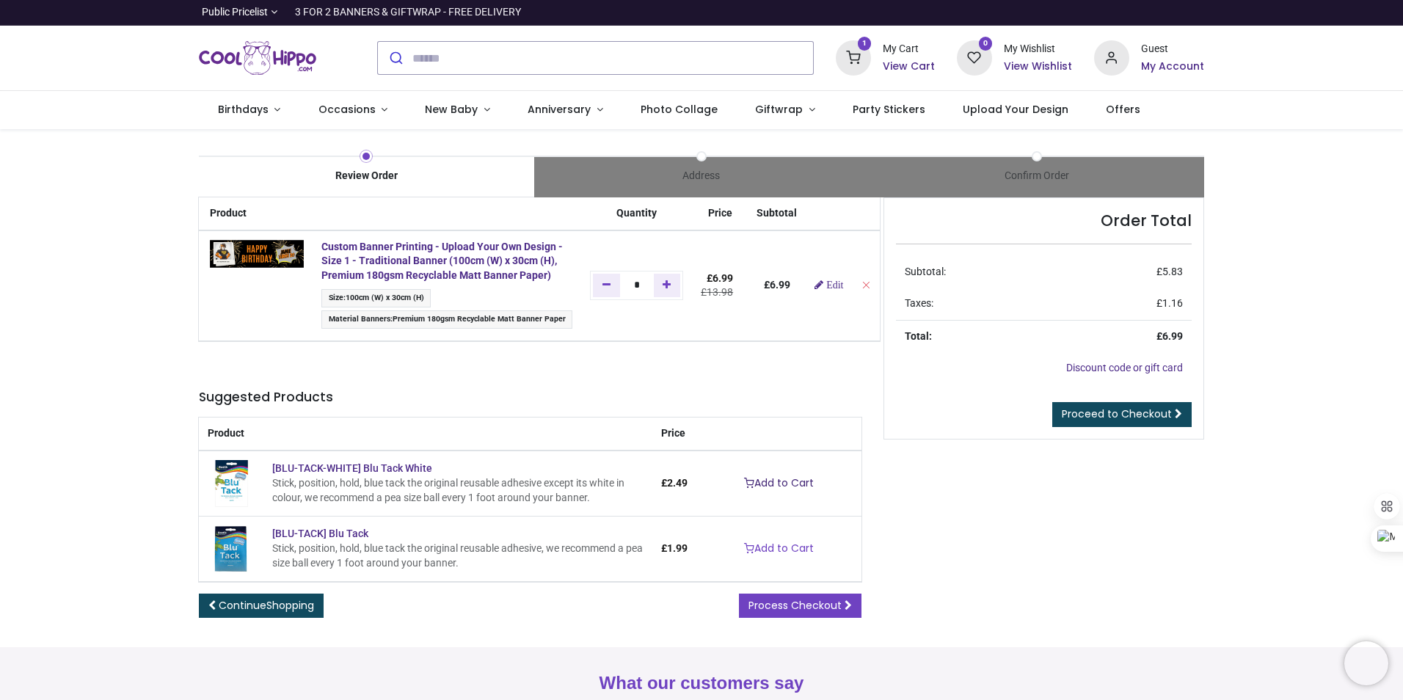
click at [774, 496] on link "Add to Cart" at bounding box center [778, 483] width 89 height 25
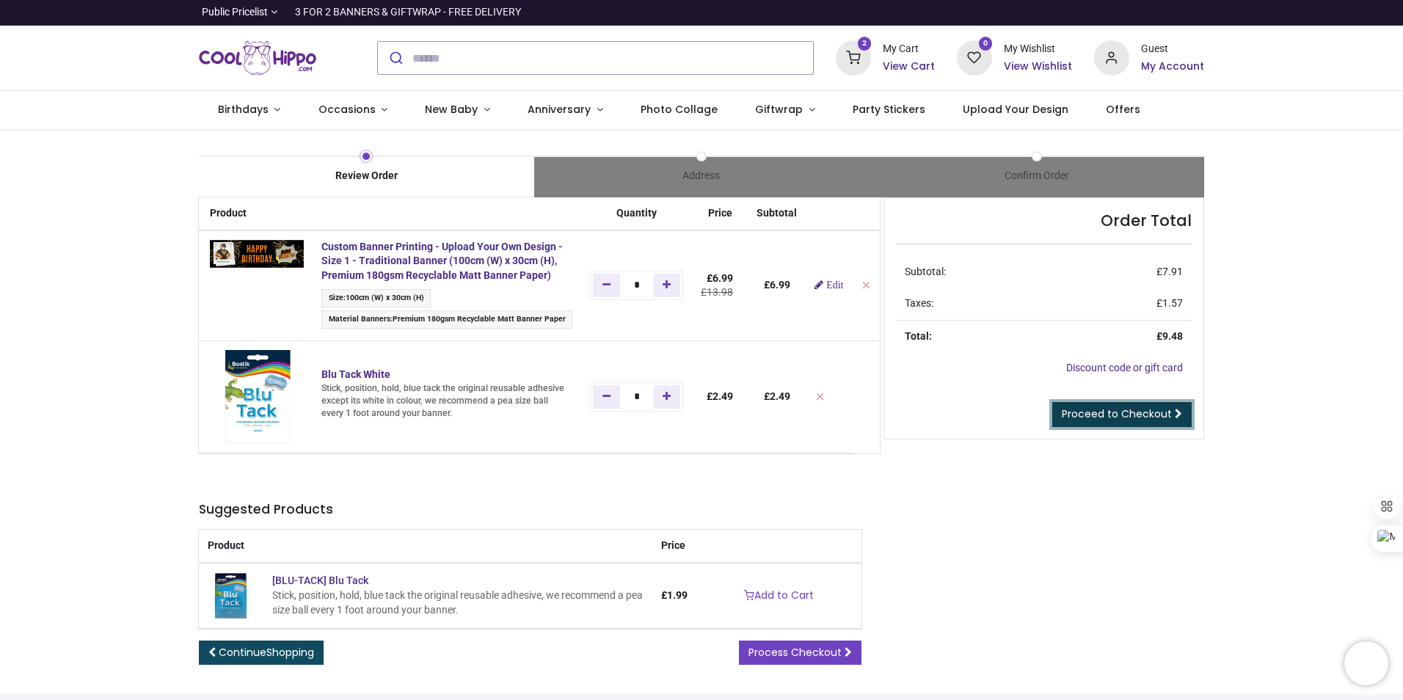
click at [1130, 409] on span "Proceed to Checkout" at bounding box center [1117, 413] width 110 height 15
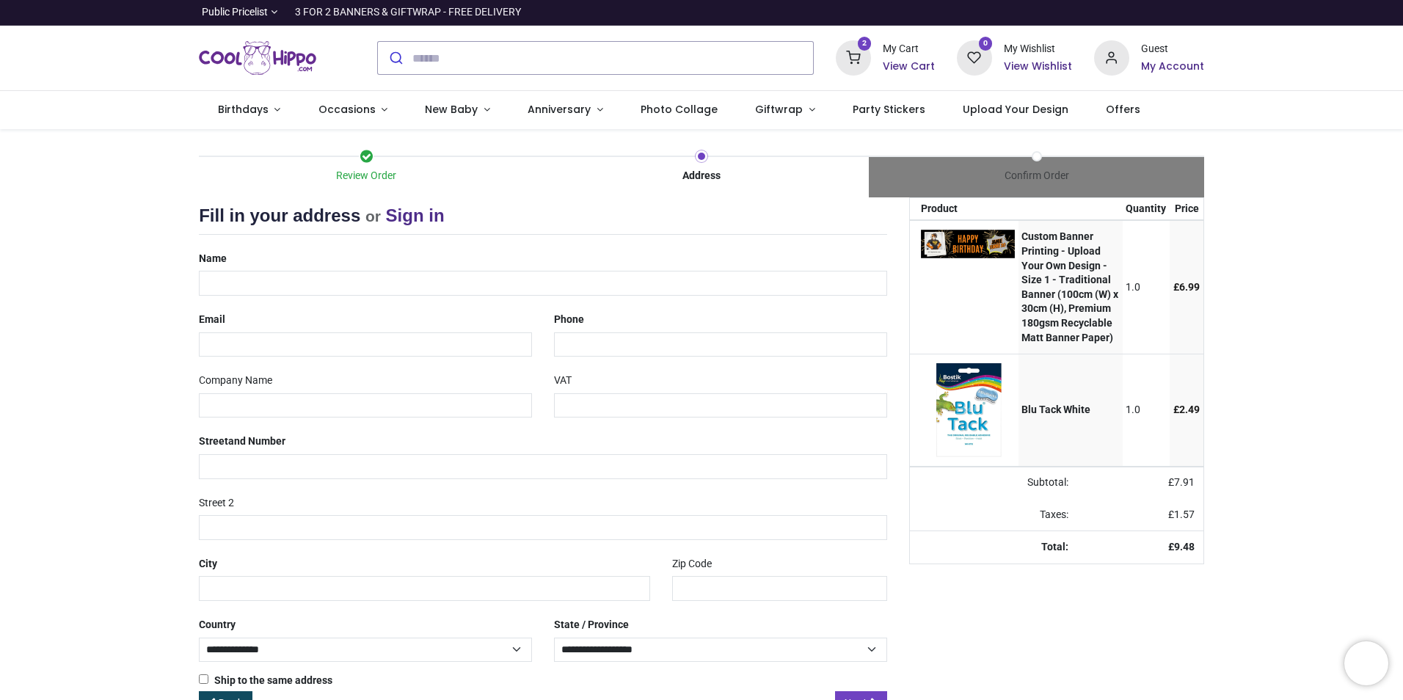
select select "***"
click at [373, 279] on input "text" at bounding box center [543, 283] width 688 height 25
type input "**********"
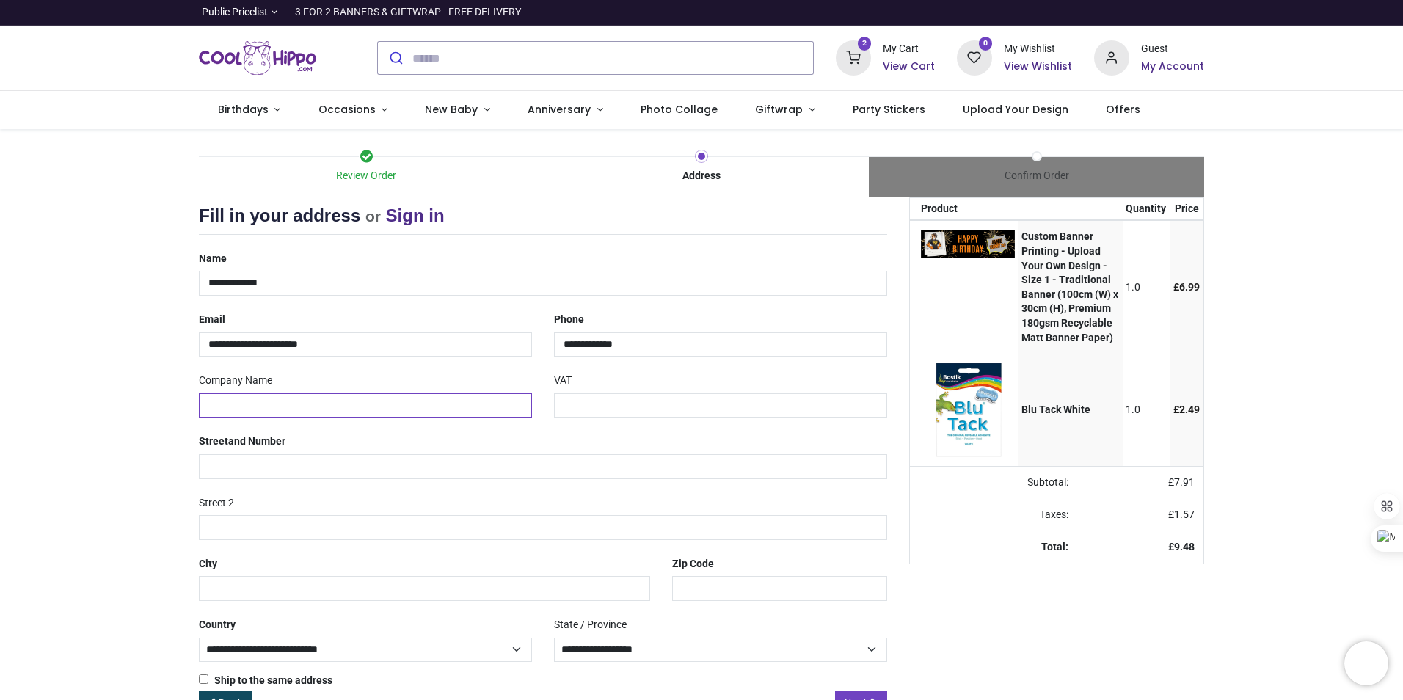
type input "**********"
type input "******"
type input "**********"
type input "********"
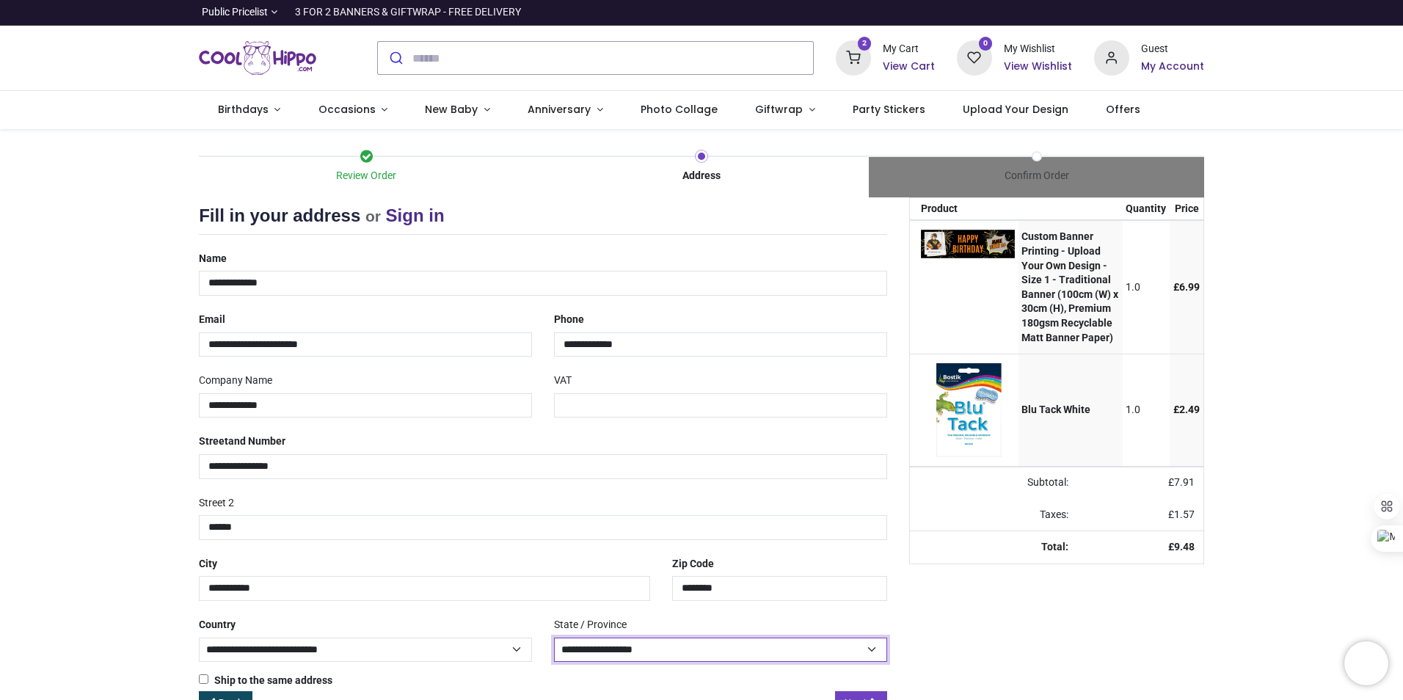
select select "***"
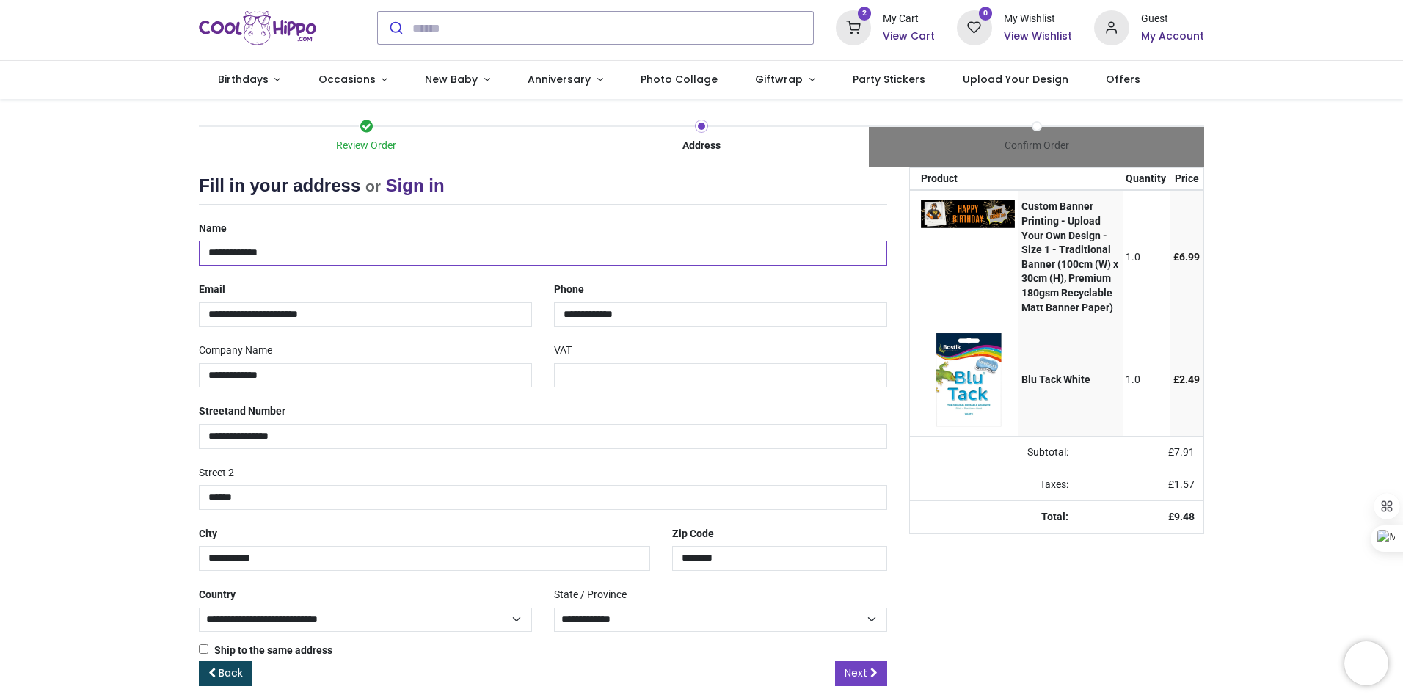
scroll to position [45, 0]
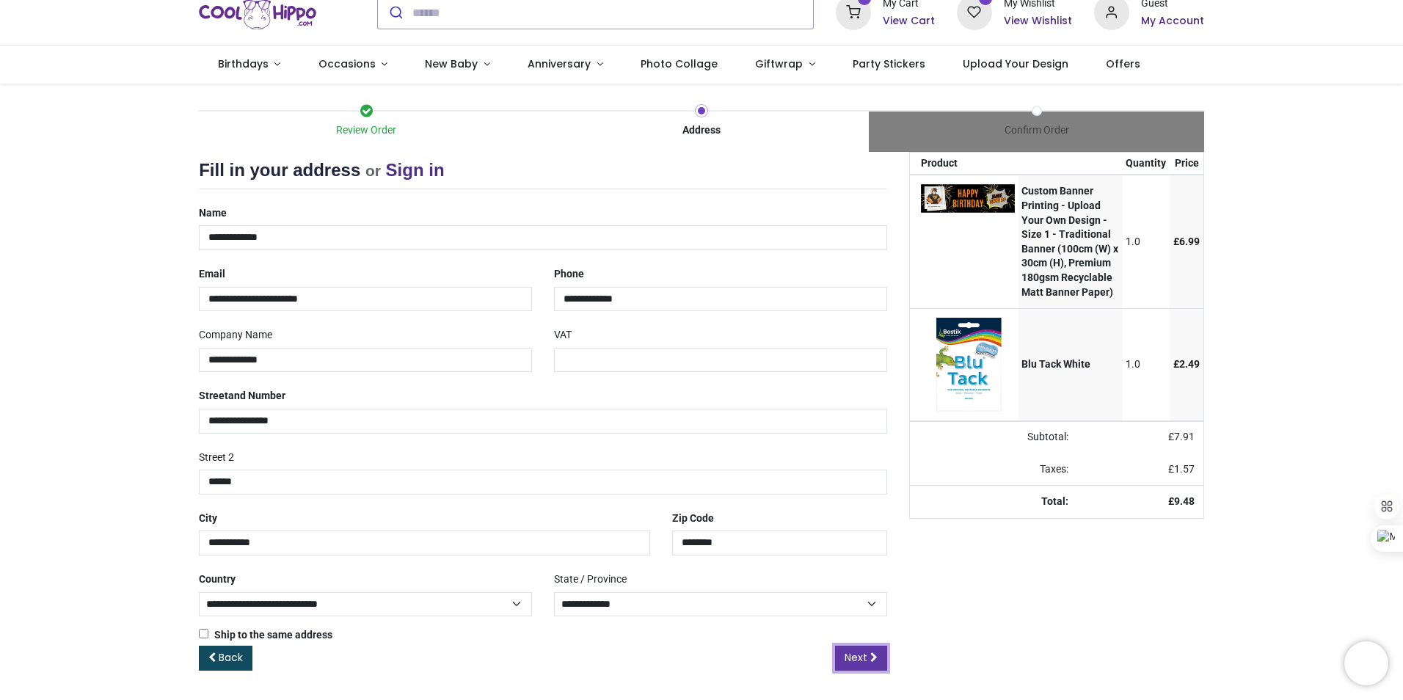
click at [851, 654] on span "Next" at bounding box center [855, 657] width 23 height 15
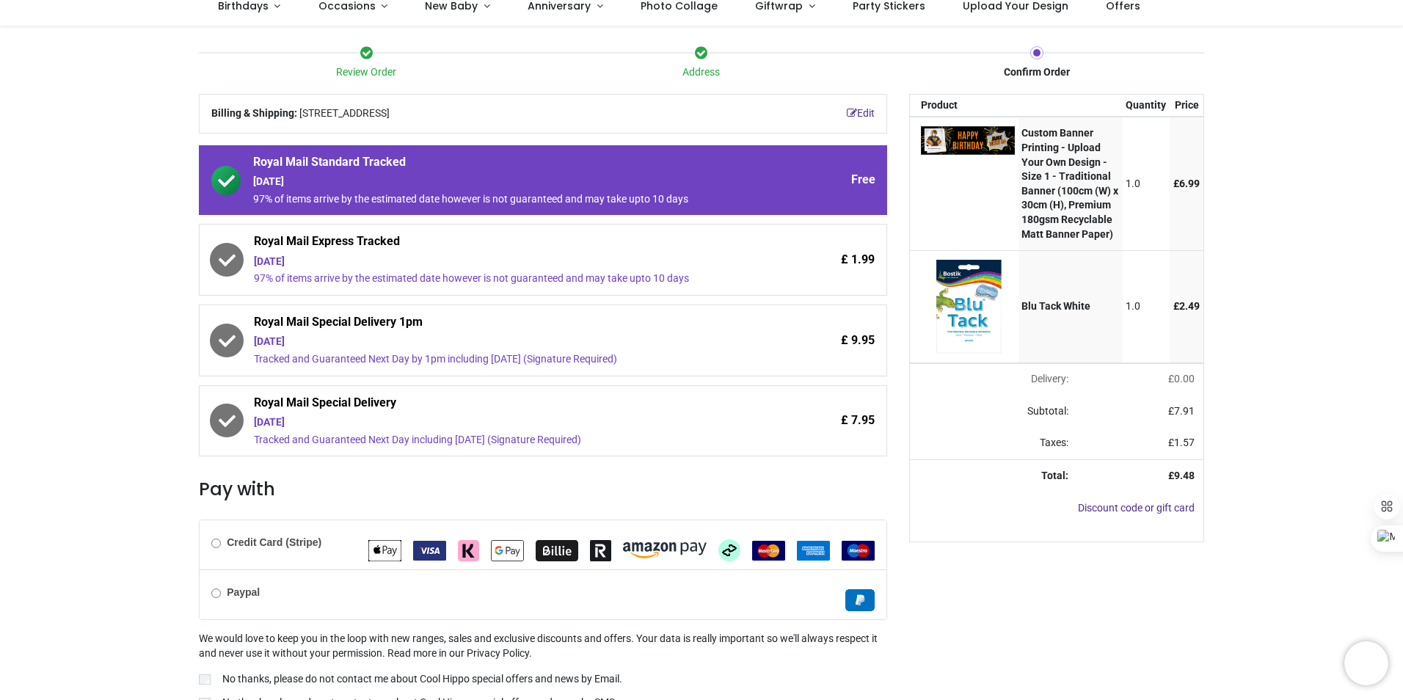
scroll to position [147, 0]
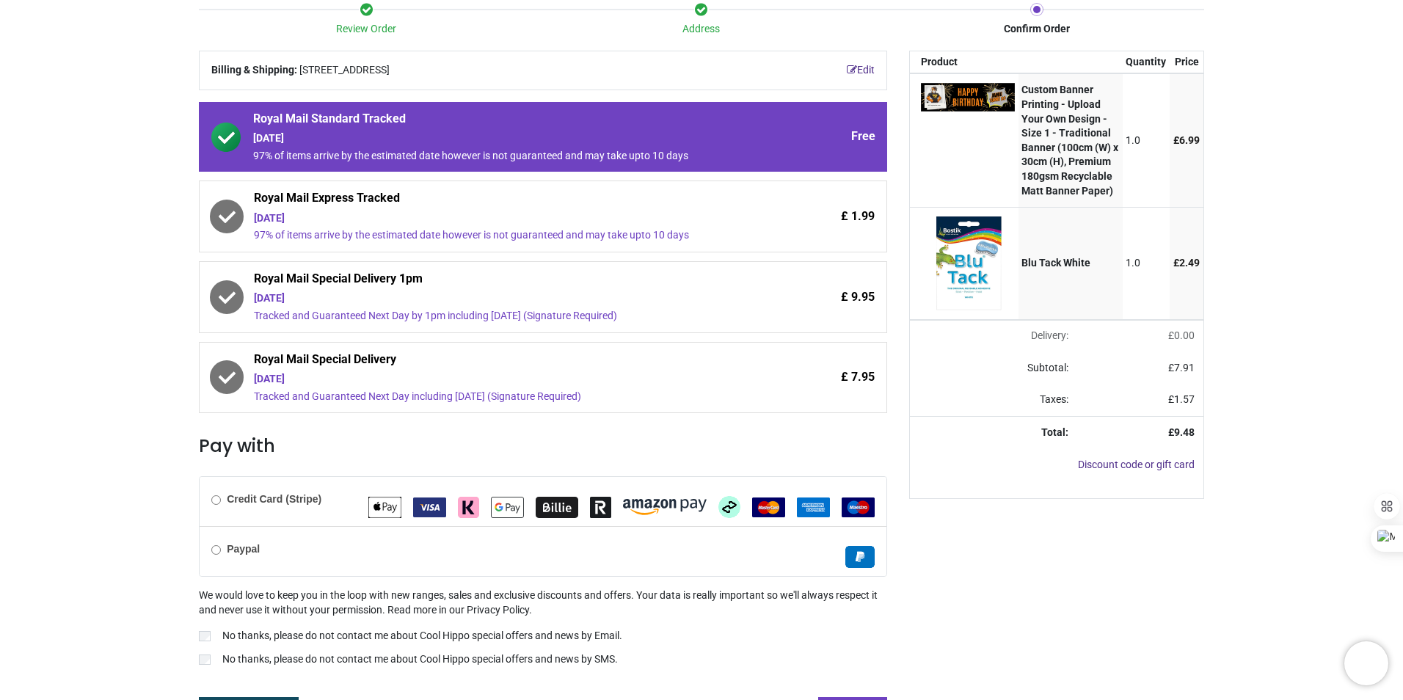
click at [751, 233] on div "£ 1.99" at bounding box center [813, 216] width 124 height 53
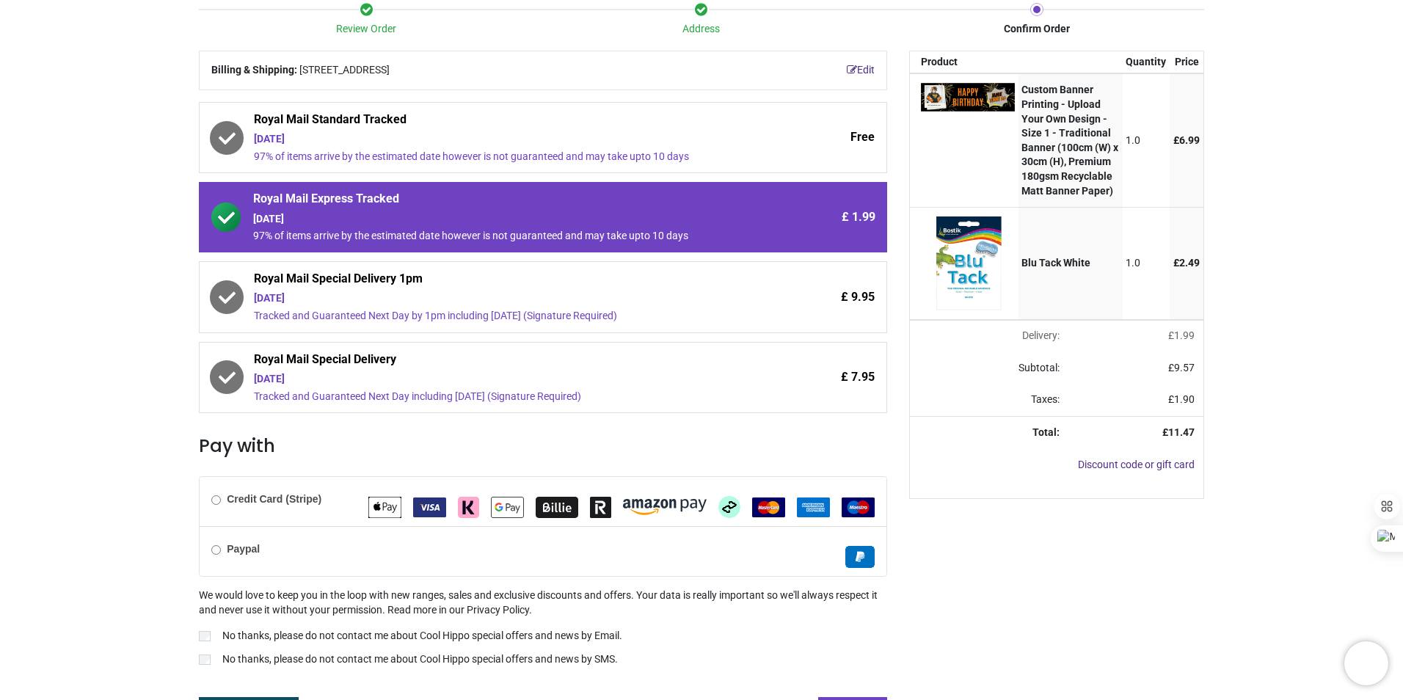
scroll to position [175, 0]
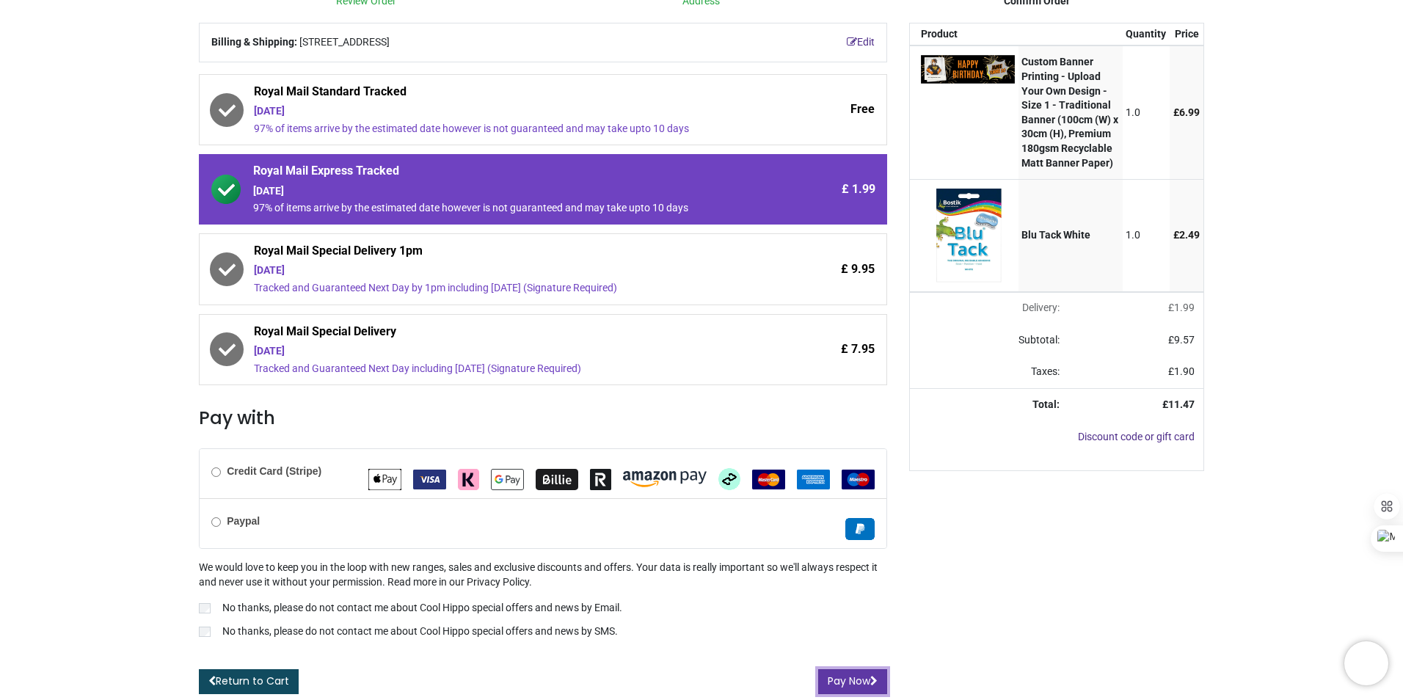
click at [864, 684] on button "Pay Now" at bounding box center [852, 681] width 69 height 25
